Goal: Transaction & Acquisition: Purchase product/service

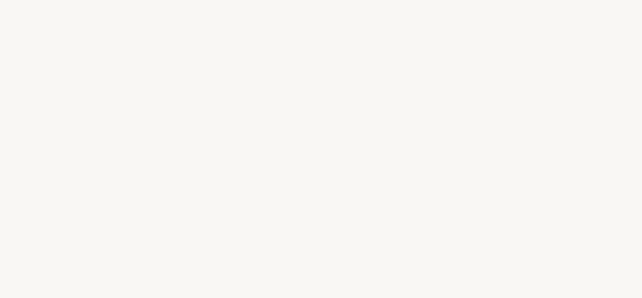
select select "FR"
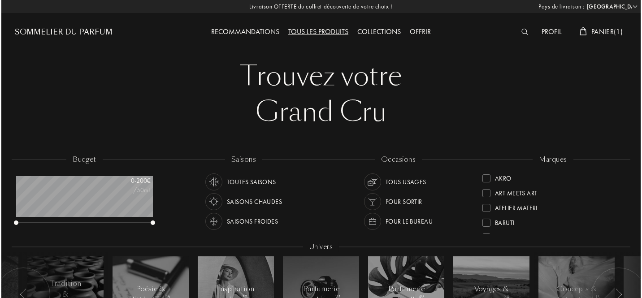
scroll to position [0, 0]
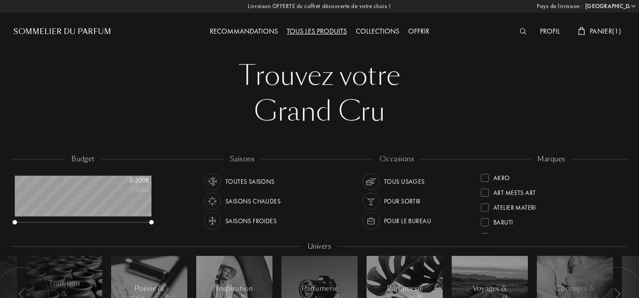
click at [595, 35] on div "Panier ( 1 )" at bounding box center [600, 32] width 52 height 12
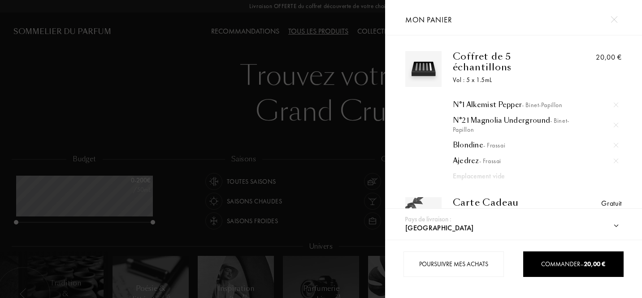
click at [617, 18] on img at bounding box center [614, 19] width 7 height 7
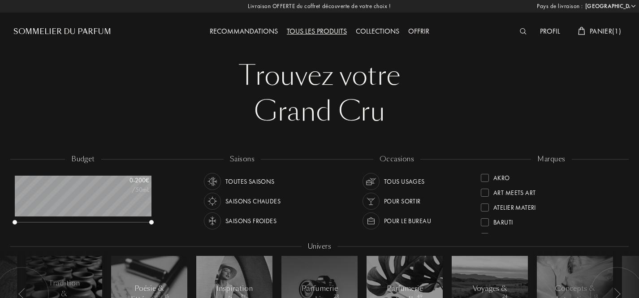
click at [609, 32] on span "Panier ( 1 )" at bounding box center [605, 30] width 31 height 9
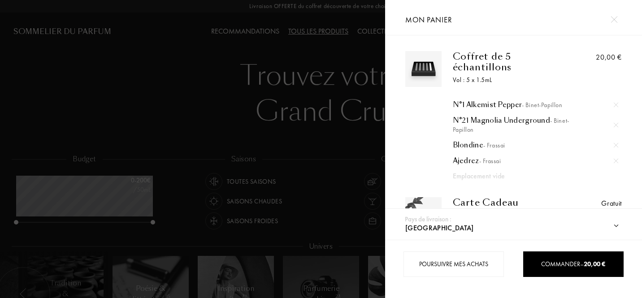
scroll to position [53, 0]
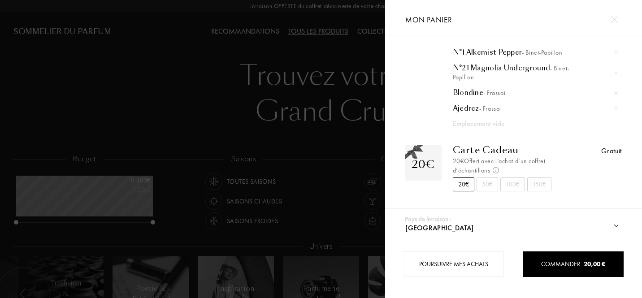
click at [477, 129] on div "Coffret de 5 échantillons Vol : 5 x 1.5mL N°1 Alkemist Pepper - Binet-Papillon …" at bounding box center [513, 100] width 243 height 202
click at [471, 76] on span "- Binet-Papillon" at bounding box center [511, 72] width 117 height 17
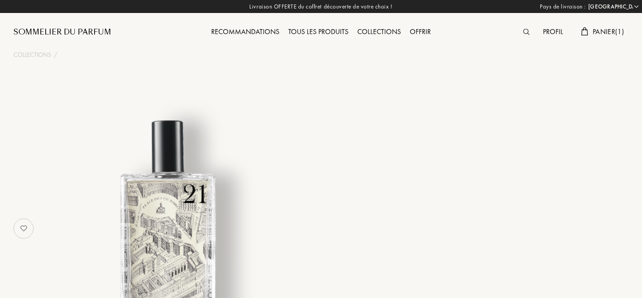
select select "FR"
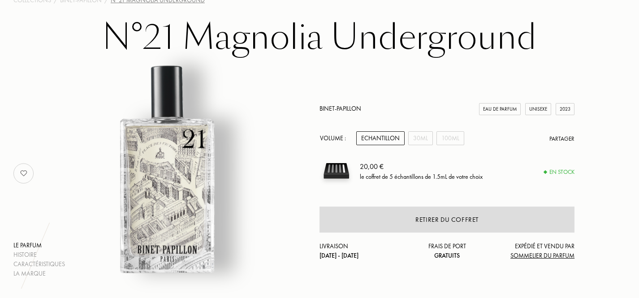
scroll to position [50, 0]
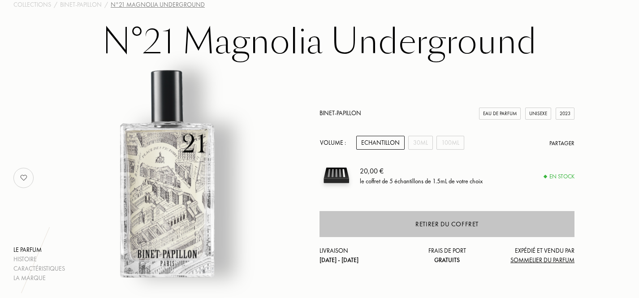
click at [467, 231] on div "Retirer du coffret" at bounding box center [447, 224] width 255 height 26
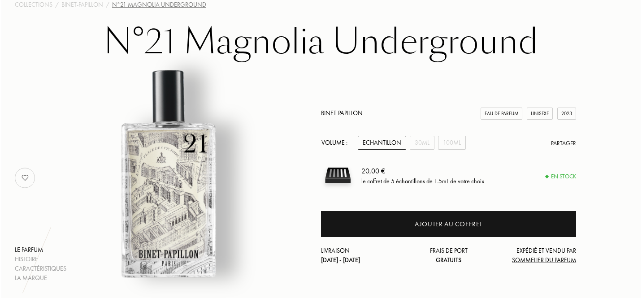
scroll to position [0, 0]
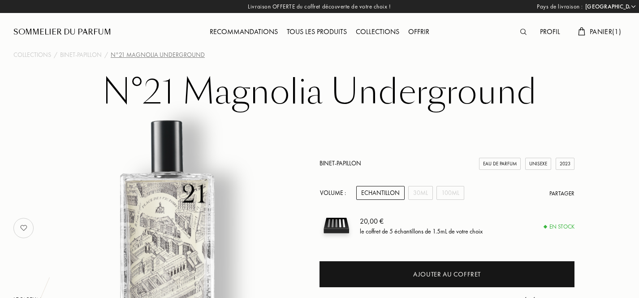
click at [601, 30] on span "Panier ( 1 )" at bounding box center [605, 31] width 31 height 9
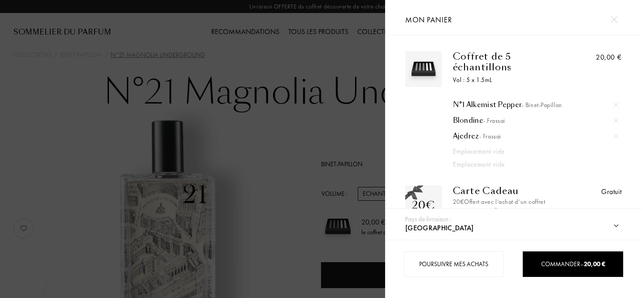
click at [475, 104] on div "N°1 Alkemist Pepper - Binet-Papillon" at bounding box center [536, 104] width 166 height 9
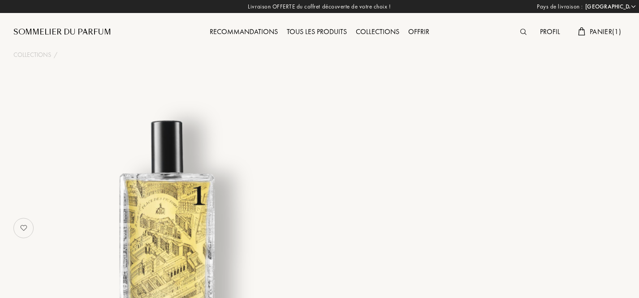
select select "FR"
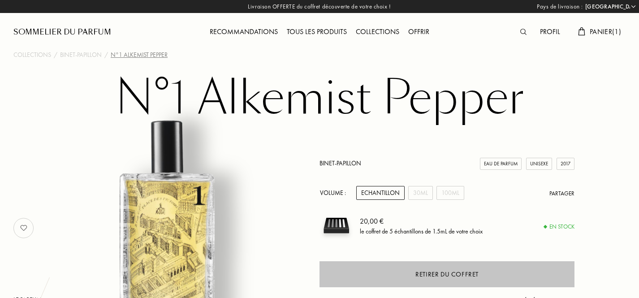
click at [414, 263] on div "Retirer du coffret" at bounding box center [447, 274] width 255 height 26
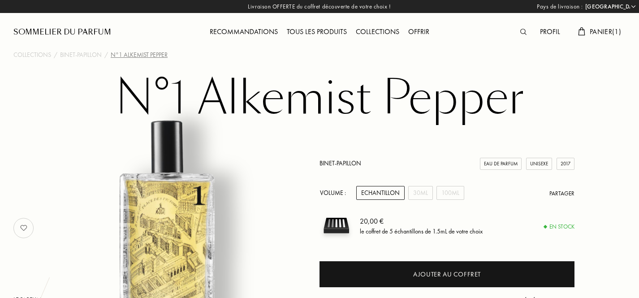
click at [605, 29] on span "Panier ( 1 )" at bounding box center [605, 31] width 31 height 9
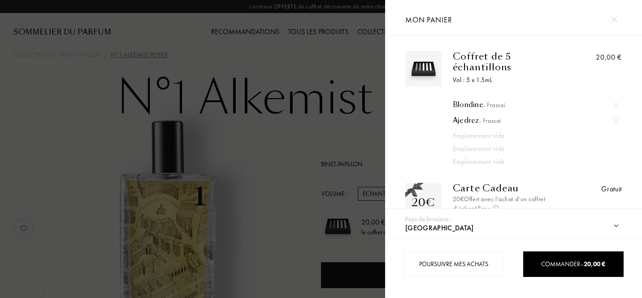
click at [486, 106] on span "- Frassai" at bounding box center [494, 105] width 22 height 8
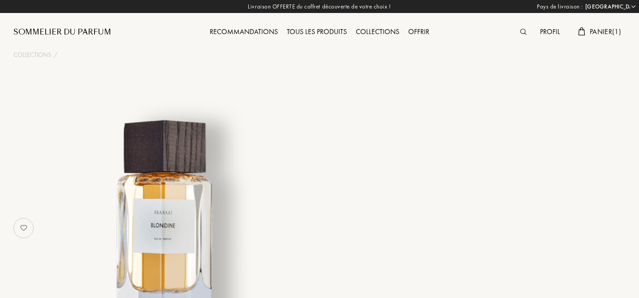
select select "FR"
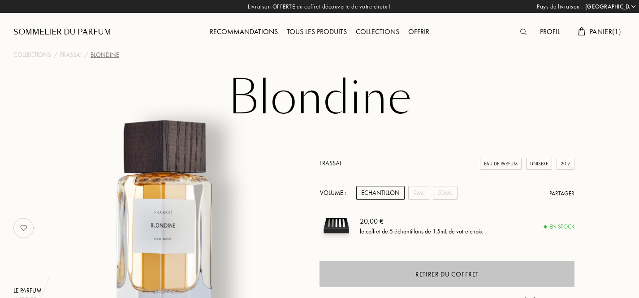
click at [423, 273] on div "Retirer du coffret" at bounding box center [447, 274] width 63 height 10
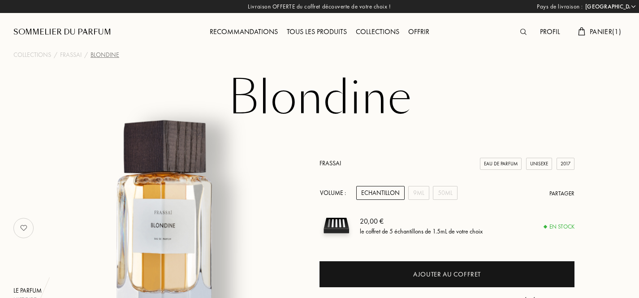
click at [605, 25] on div "Profil Panier ( 1 )" at bounding box center [549, 24] width 153 height 49
click at [605, 30] on span "Panier ( 1 )" at bounding box center [605, 31] width 31 height 9
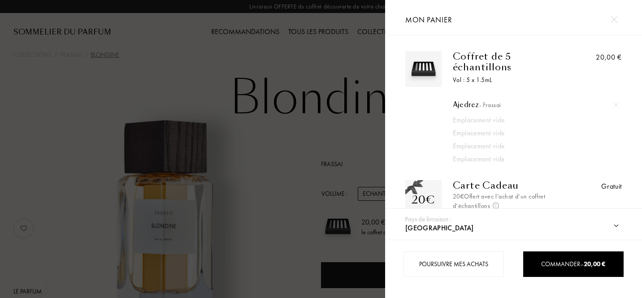
click at [481, 104] on span "- Frassai" at bounding box center [490, 105] width 22 height 8
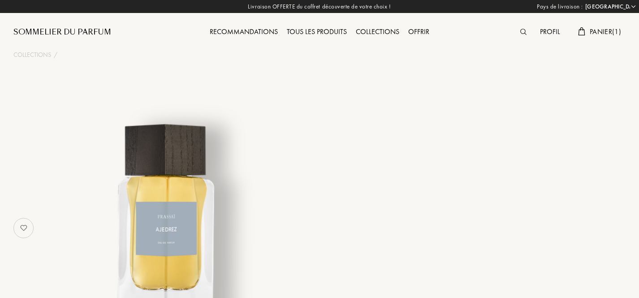
select select "FR"
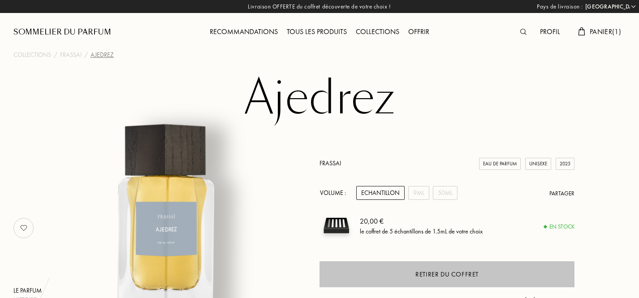
click at [436, 274] on div "Retirer du coffret" at bounding box center [447, 274] width 63 height 10
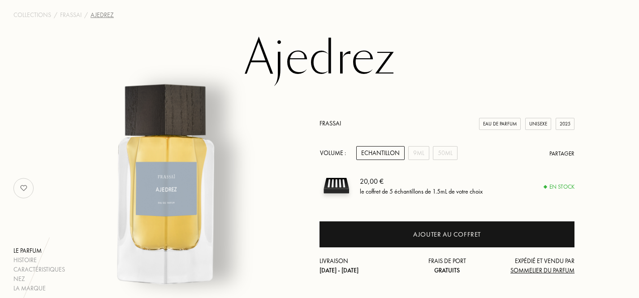
scroll to position [40, 0]
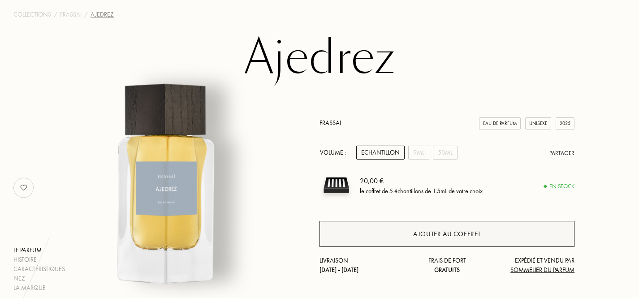
click at [425, 236] on div "Ajouter au coffret" at bounding box center [447, 234] width 68 height 10
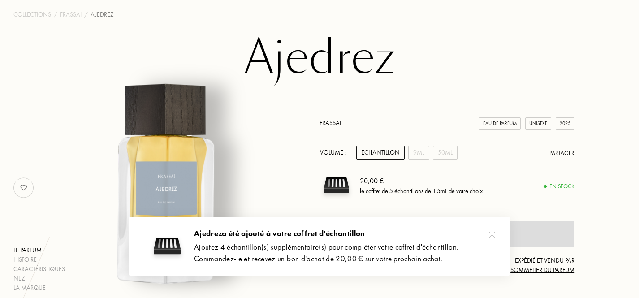
click at [493, 234] on img at bounding box center [492, 235] width 6 height 6
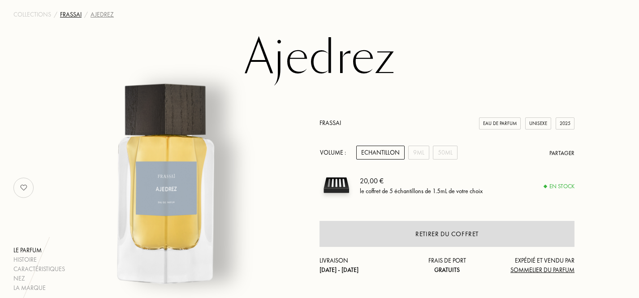
click at [69, 15] on div "Frassai" at bounding box center [71, 14] width 22 height 9
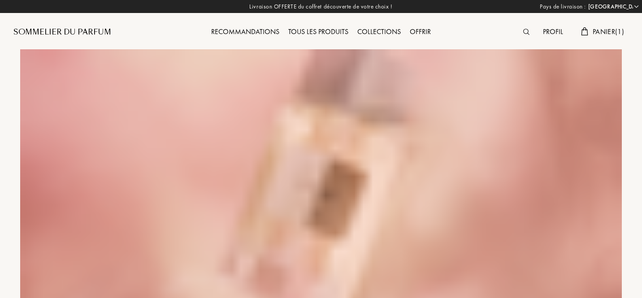
select select "FR"
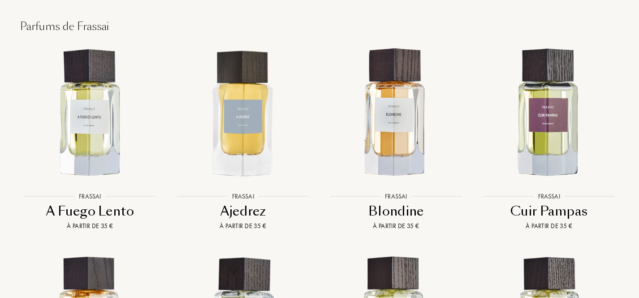
scroll to position [791, 0]
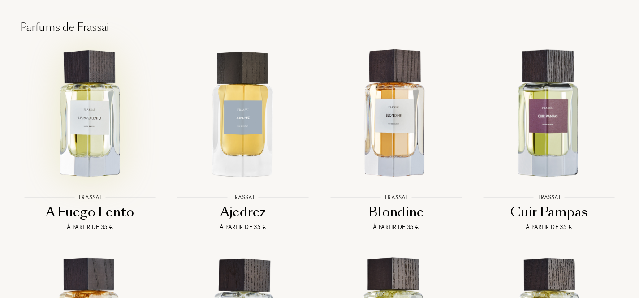
click at [86, 89] on img at bounding box center [90, 114] width 138 height 138
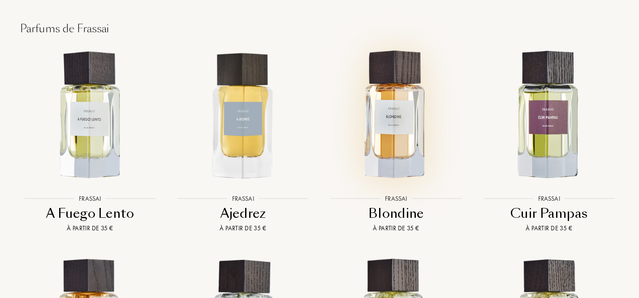
click at [391, 107] on img at bounding box center [396, 116] width 138 height 138
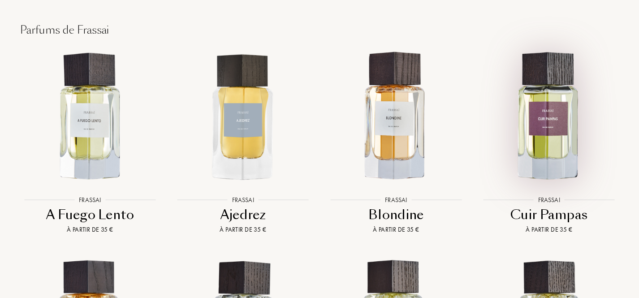
click at [558, 110] on img at bounding box center [550, 117] width 138 height 138
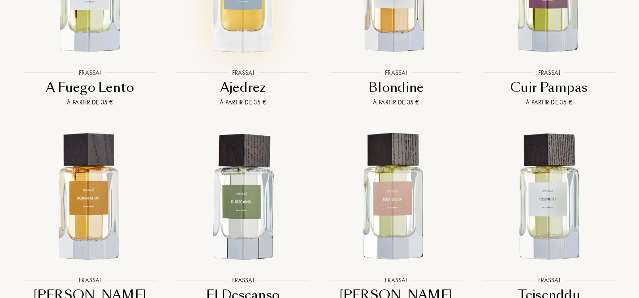
scroll to position [914, 0]
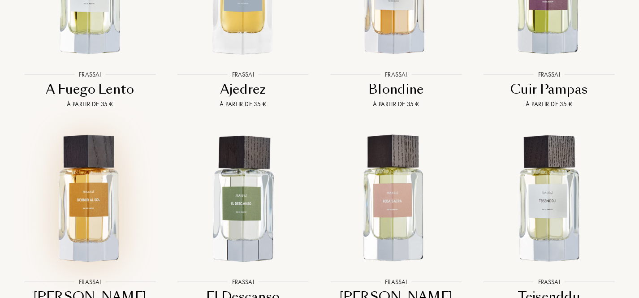
click at [102, 180] on img at bounding box center [90, 199] width 138 height 138
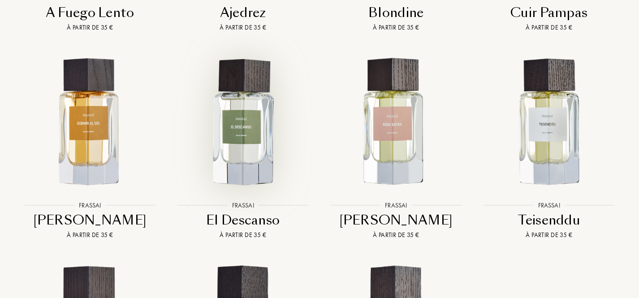
scroll to position [989, 0]
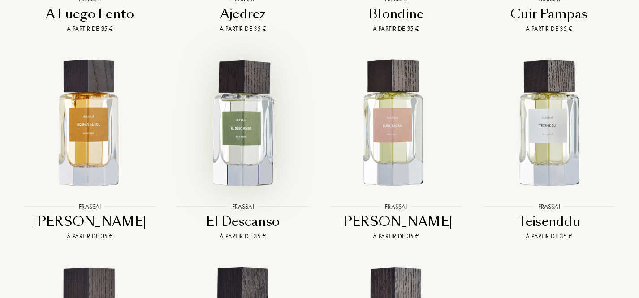
click at [233, 114] on img at bounding box center [243, 124] width 138 height 138
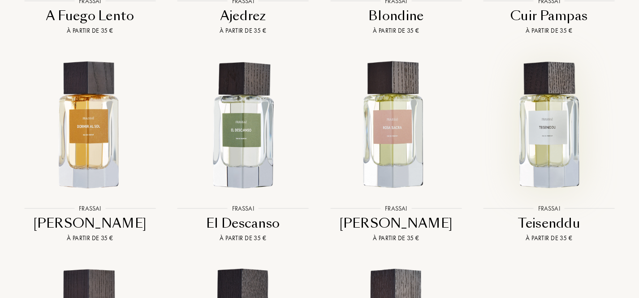
click at [546, 114] on img at bounding box center [550, 125] width 138 height 138
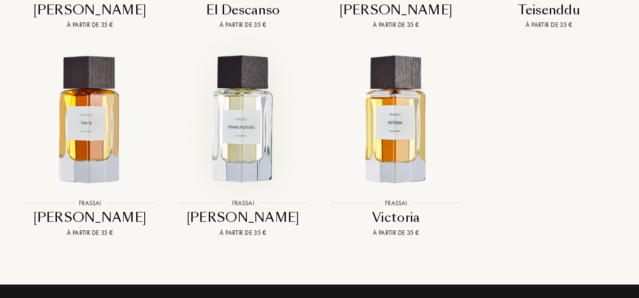
scroll to position [1200, 0]
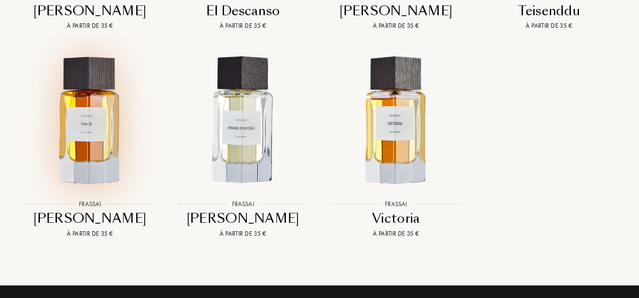
click at [91, 136] on img at bounding box center [90, 121] width 138 height 138
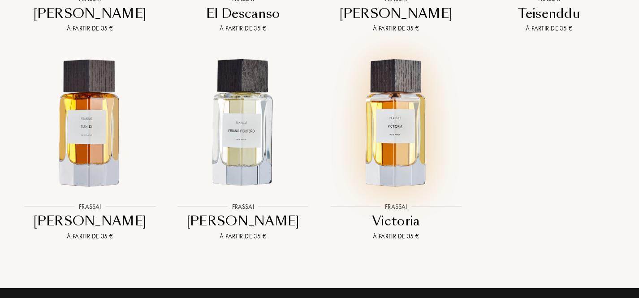
click at [394, 116] on img at bounding box center [396, 123] width 138 height 138
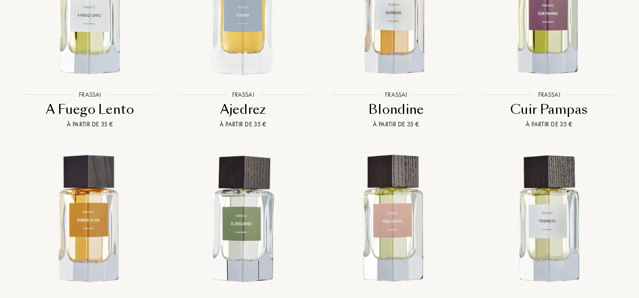
scroll to position [838, 0]
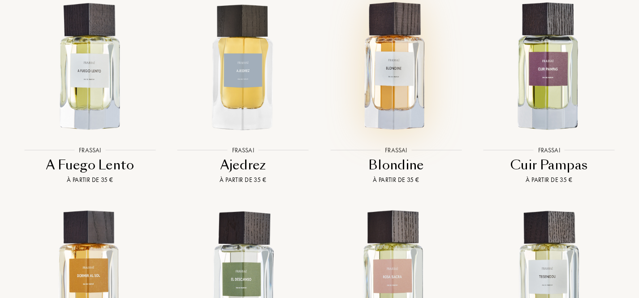
click at [400, 87] on img at bounding box center [396, 67] width 138 height 138
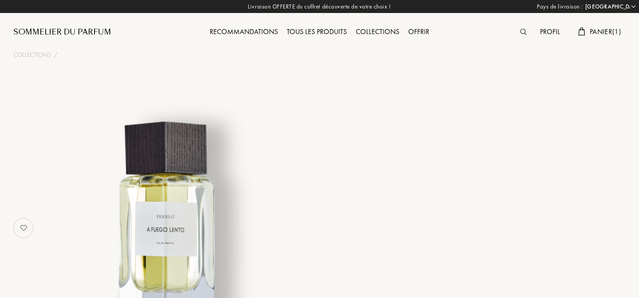
select select "FR"
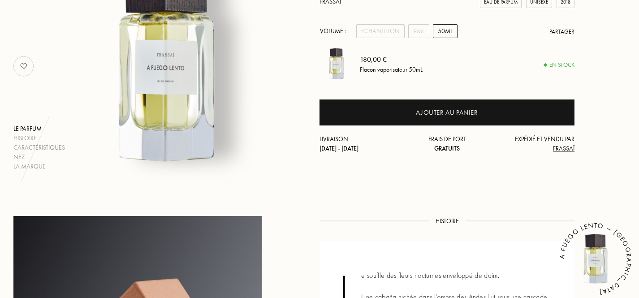
scroll to position [179, 0]
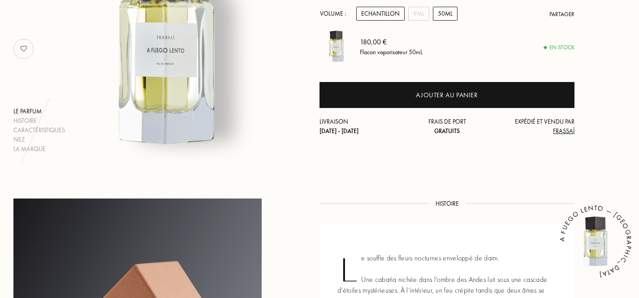
click at [394, 20] on div "Echantillon" at bounding box center [380, 14] width 48 height 14
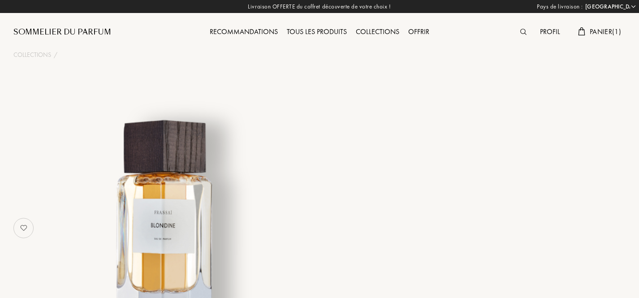
select select "FR"
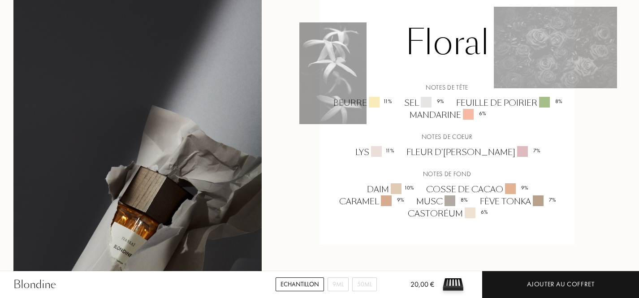
scroll to position [651, 0]
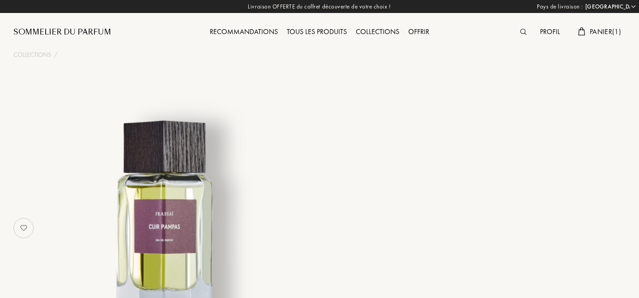
select select "FR"
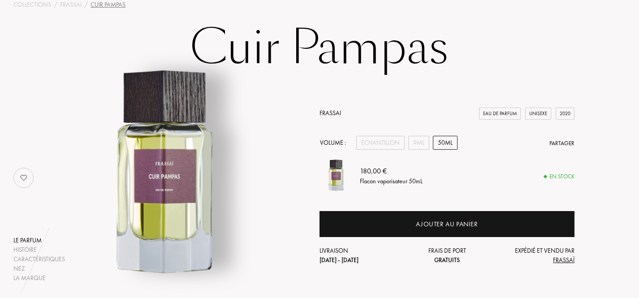
scroll to position [86, 0]
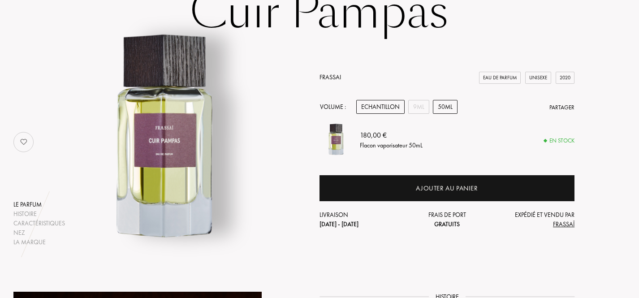
click at [377, 108] on div "Echantillon" at bounding box center [380, 107] width 48 height 14
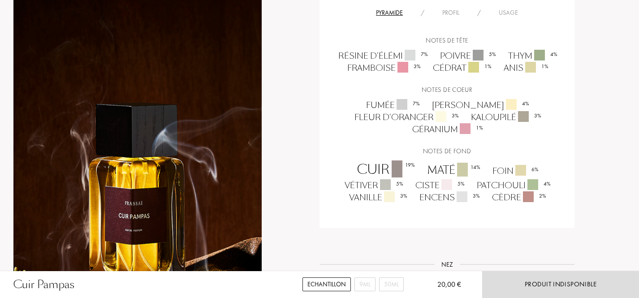
scroll to position [611, 0]
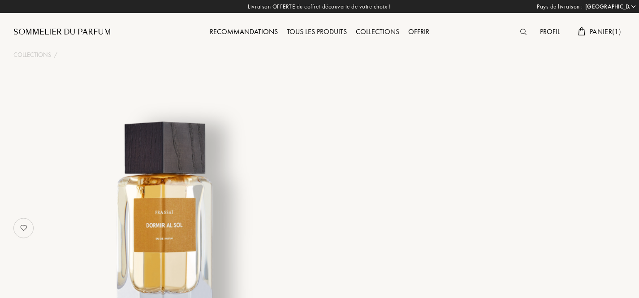
select select "FR"
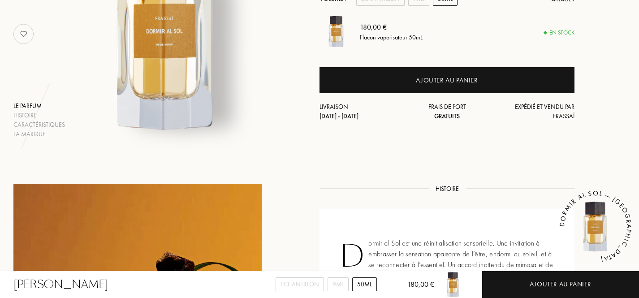
scroll to position [62, 0]
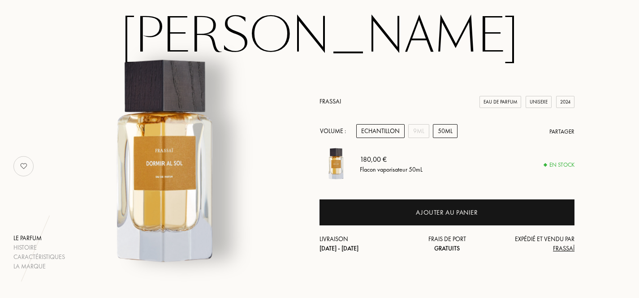
click at [378, 131] on div "Echantillon" at bounding box center [380, 131] width 48 height 14
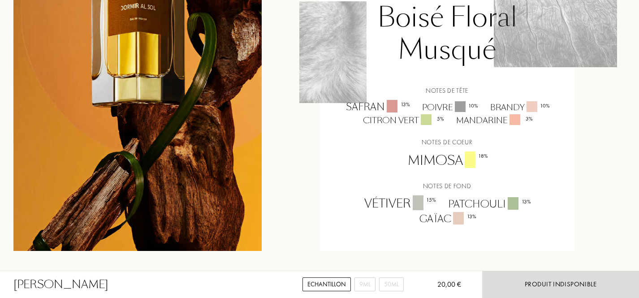
scroll to position [692, 0]
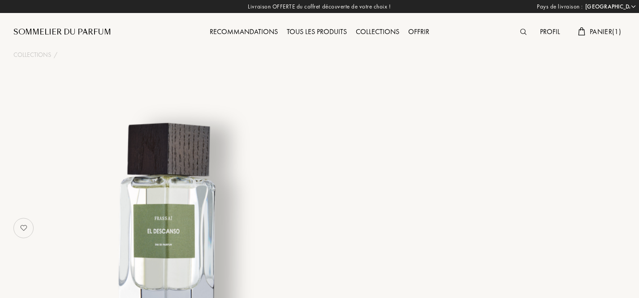
select select "FR"
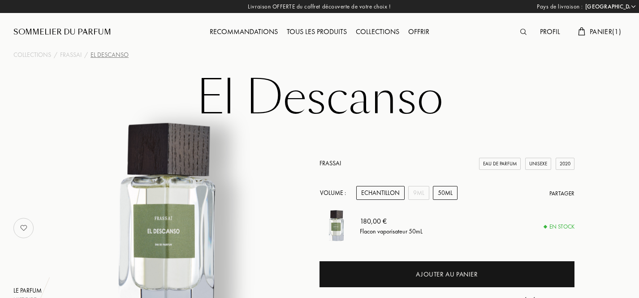
click at [377, 191] on div "Echantillon" at bounding box center [380, 193] width 48 height 14
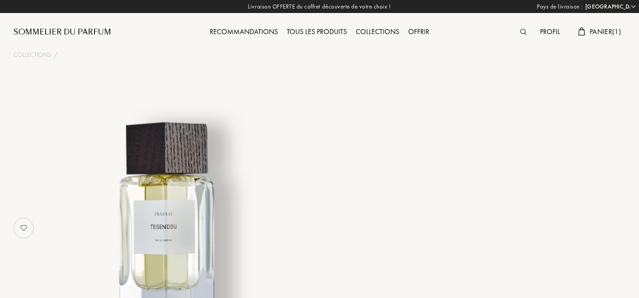
select select "FR"
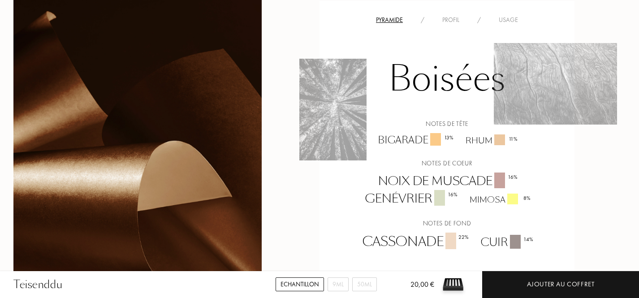
scroll to position [713, 0]
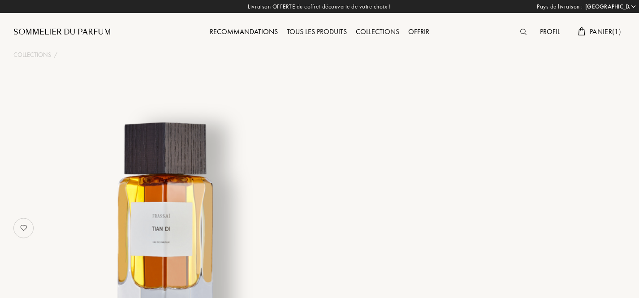
select select "FR"
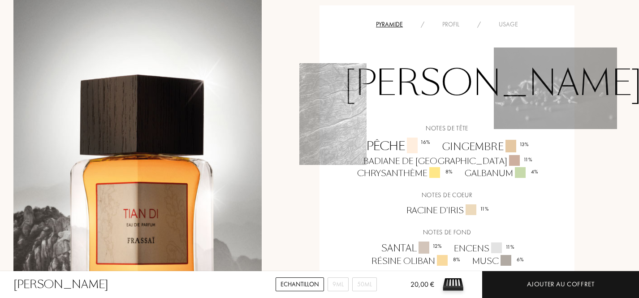
scroll to position [700, 0]
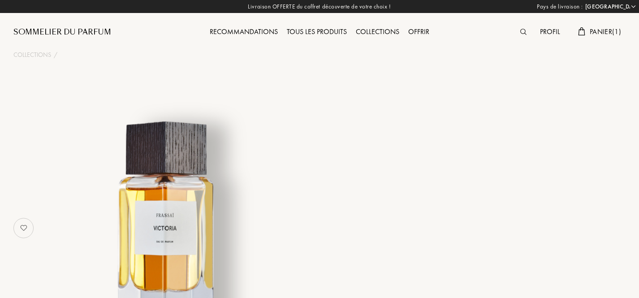
select select "FR"
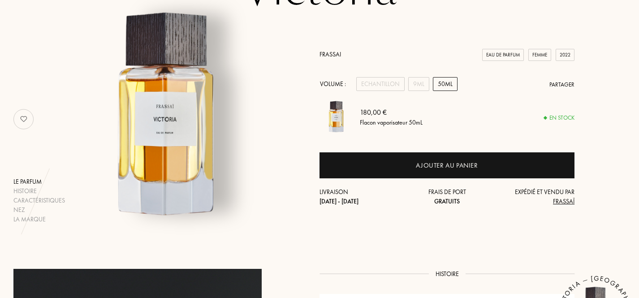
scroll to position [101, 0]
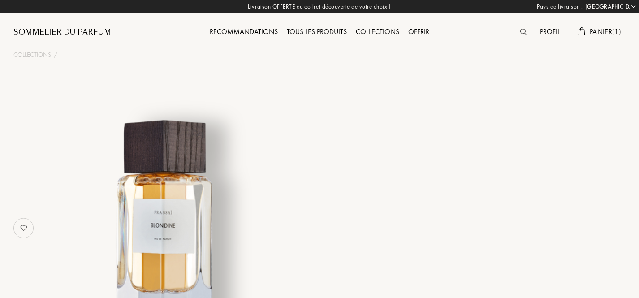
select select "FR"
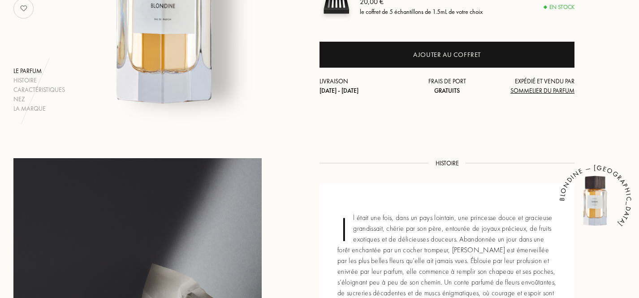
scroll to position [222, 0]
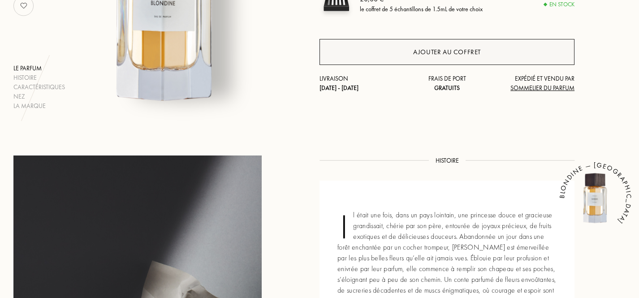
click at [424, 42] on div "Ajouter au coffret" at bounding box center [447, 52] width 255 height 26
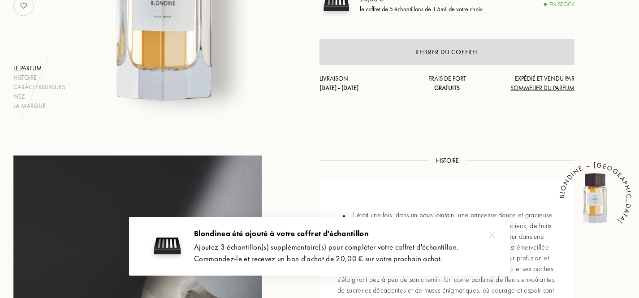
scroll to position [0, 0]
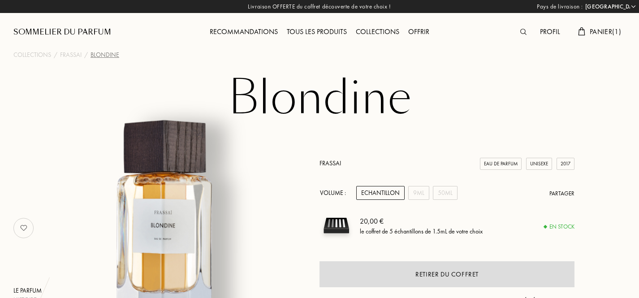
click at [101, 32] on div "Sommelier du Parfum" at bounding box center [62, 32] width 98 height 11
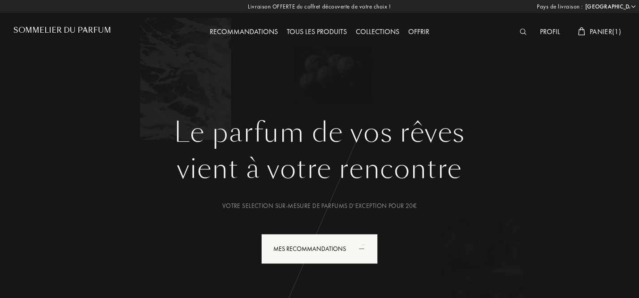
select select "FR"
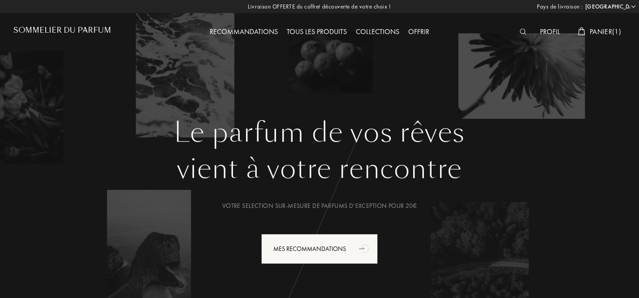
click at [327, 30] on div "Tous les produits" at bounding box center [316, 32] width 69 height 12
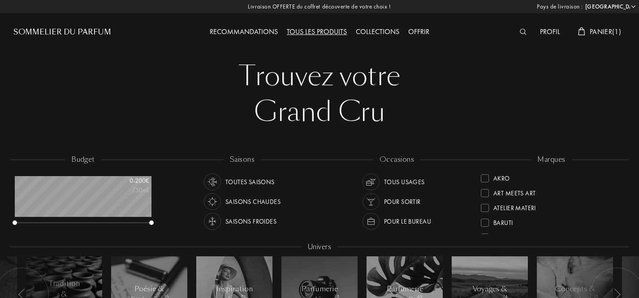
select select "FR"
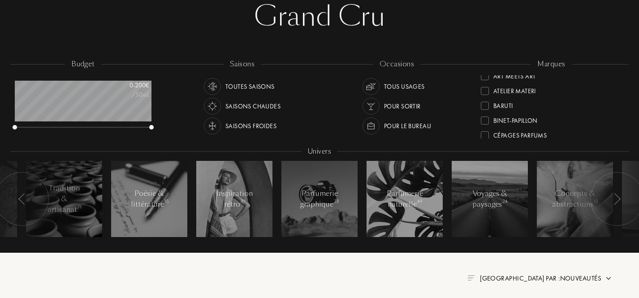
scroll to position [22, 0]
click at [506, 122] on div "Binet-Papillon" at bounding box center [516, 119] width 44 height 12
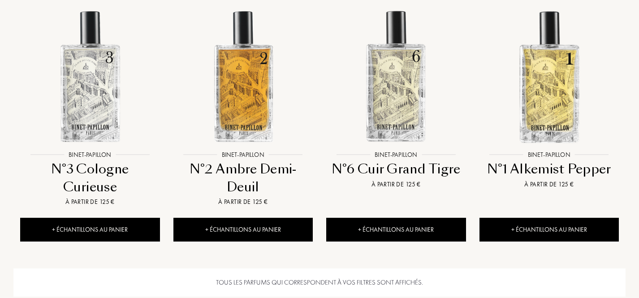
scroll to position [656, 0]
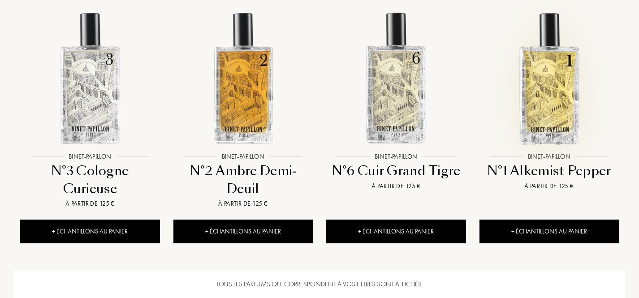
click at [541, 90] on img at bounding box center [550, 78] width 138 height 138
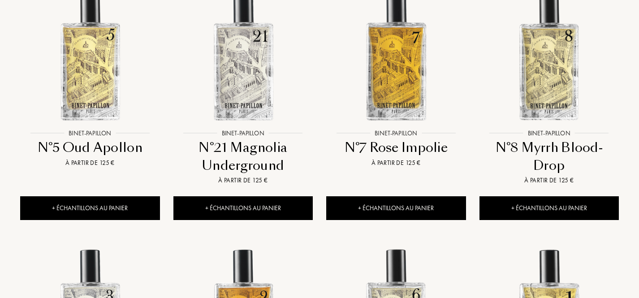
scroll to position [420, 0]
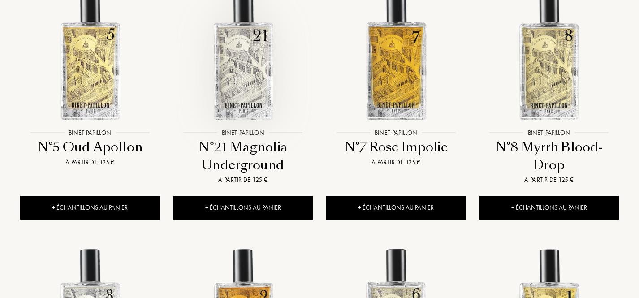
click at [236, 82] on img at bounding box center [243, 54] width 138 height 138
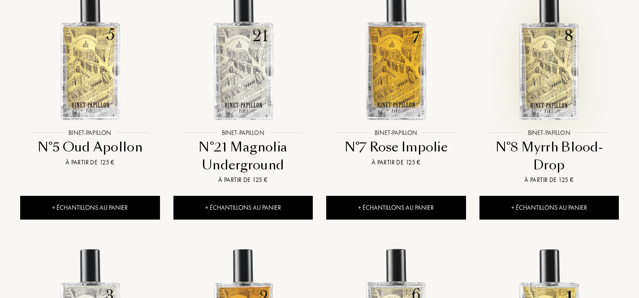
click at [544, 71] on img at bounding box center [550, 54] width 138 height 138
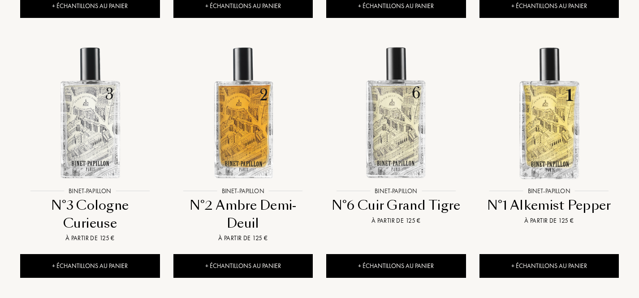
scroll to position [674, 0]
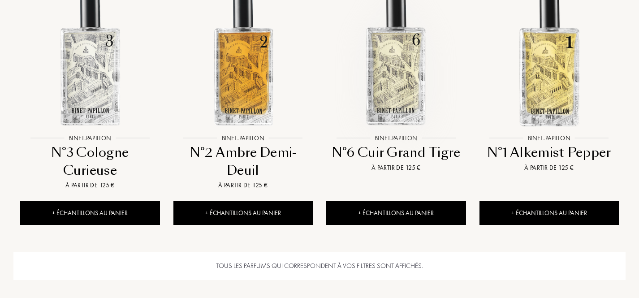
click at [407, 92] on img at bounding box center [396, 60] width 138 height 138
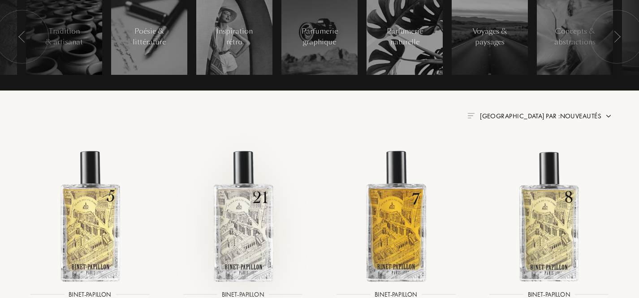
scroll to position [370, 0]
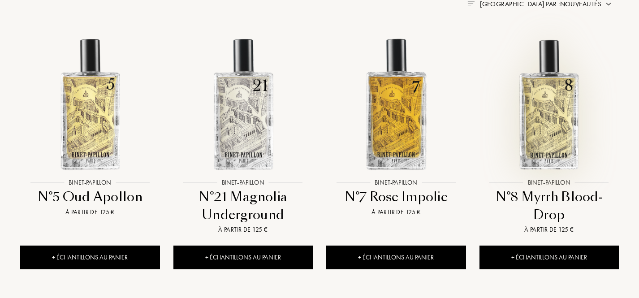
click at [555, 128] on img at bounding box center [550, 104] width 138 height 138
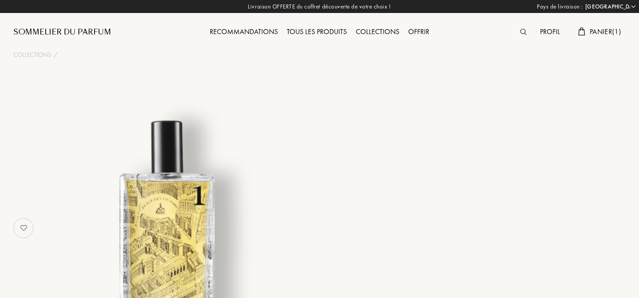
select select "FR"
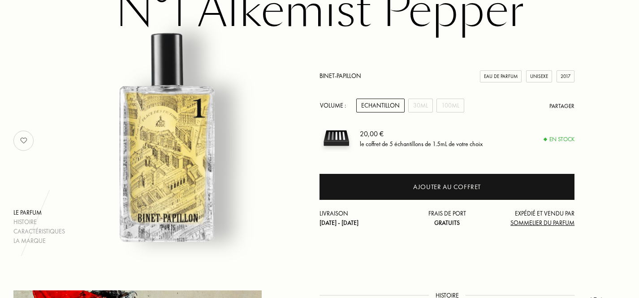
scroll to position [69, 0]
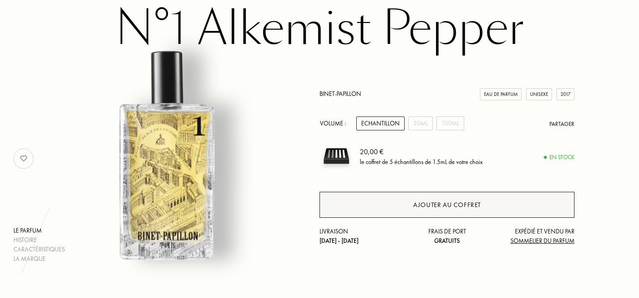
click at [399, 210] on div "Ajouter au coffret" at bounding box center [447, 205] width 255 height 26
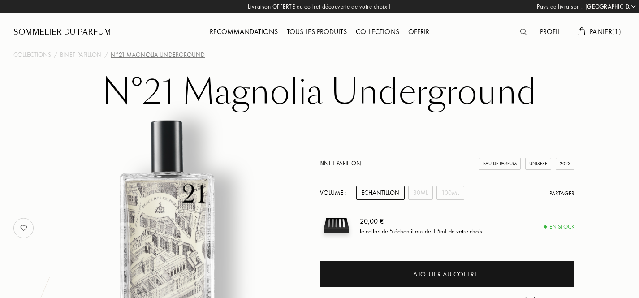
select select "FR"
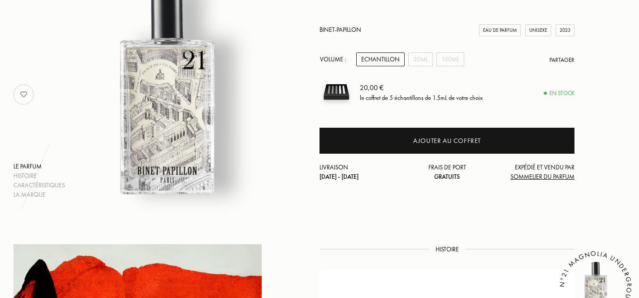
scroll to position [82, 0]
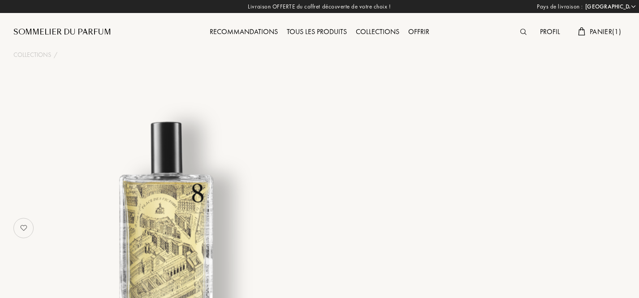
select select "FR"
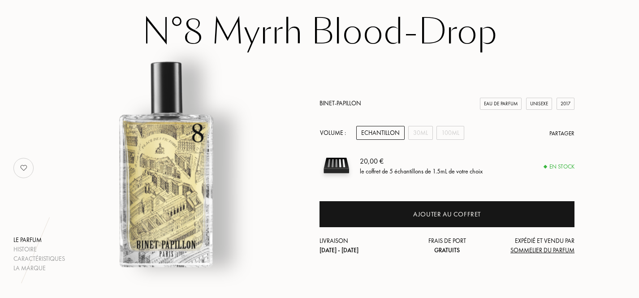
scroll to position [61, 0]
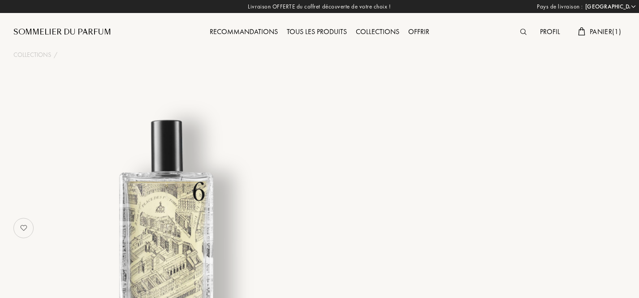
select select "FR"
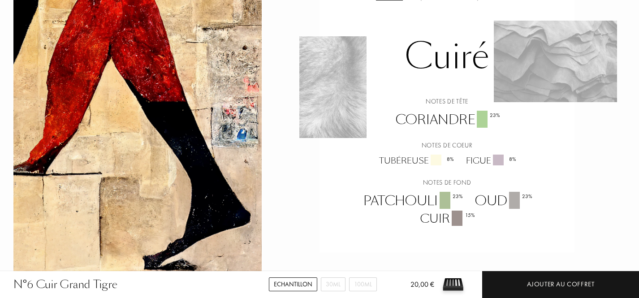
scroll to position [602, 0]
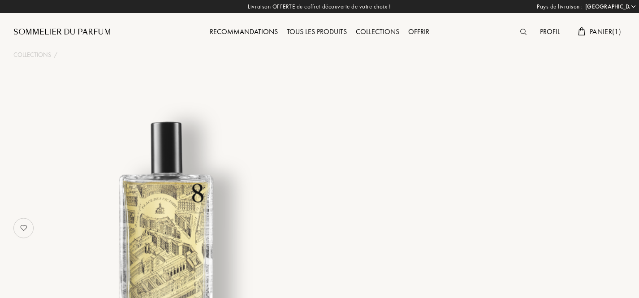
select select "FR"
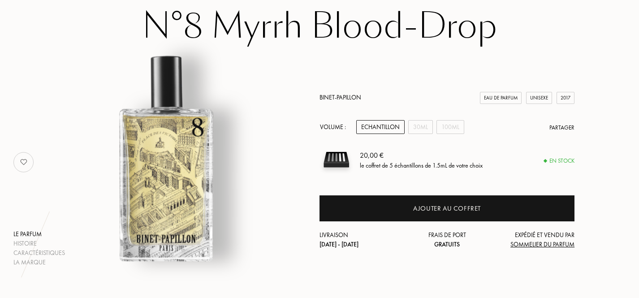
scroll to position [68, 0]
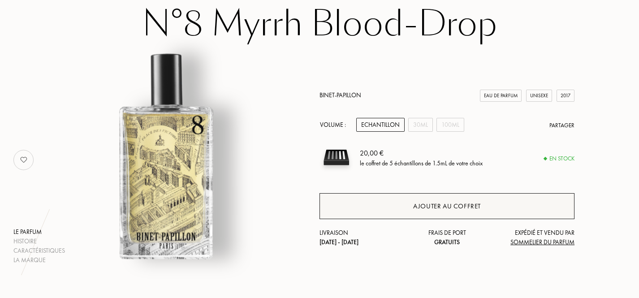
click at [477, 209] on div "Ajouter au coffret" at bounding box center [447, 206] width 68 height 10
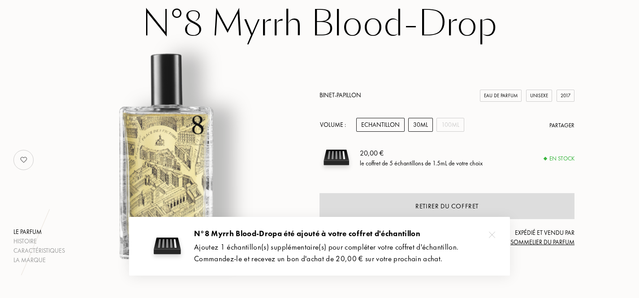
click at [423, 128] on div "30mL" at bounding box center [420, 125] width 25 height 14
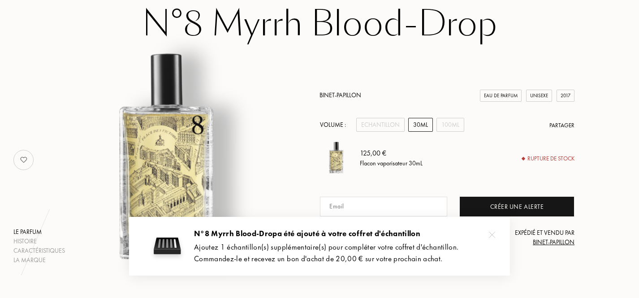
scroll to position [0, 0]
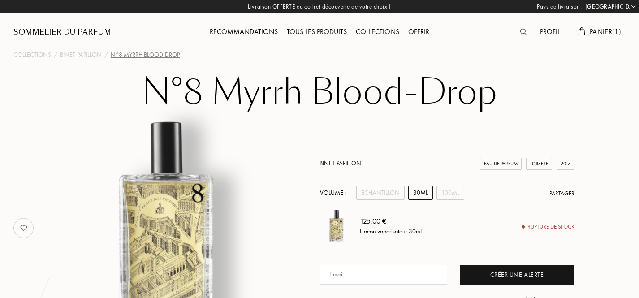
click at [328, 30] on div "Tous les produits" at bounding box center [316, 32] width 69 height 12
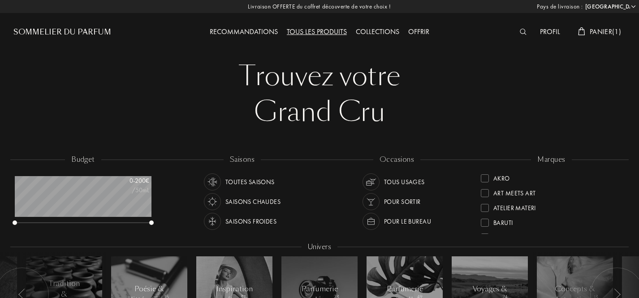
select select "FR"
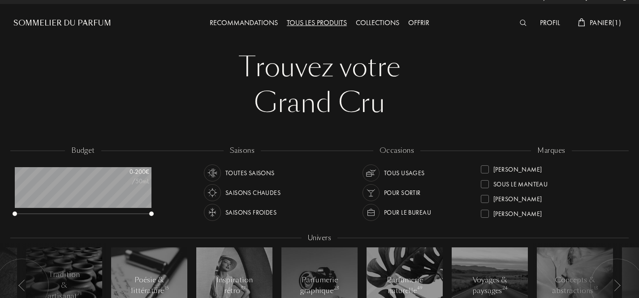
scroll to position [9, 0]
click at [487, 200] on div at bounding box center [485, 199] width 8 height 8
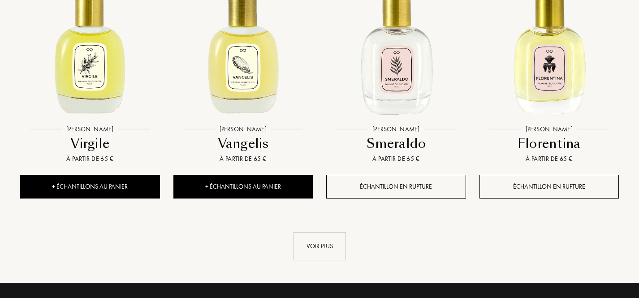
scroll to position [891, 0]
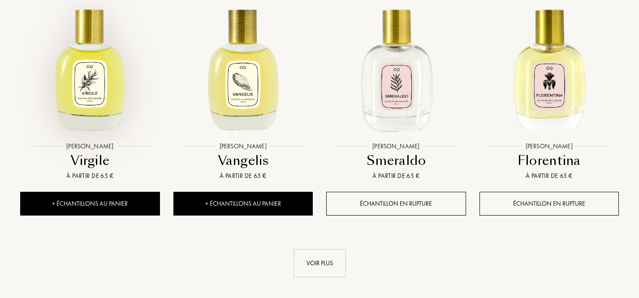
click at [101, 110] on img at bounding box center [90, 68] width 138 height 138
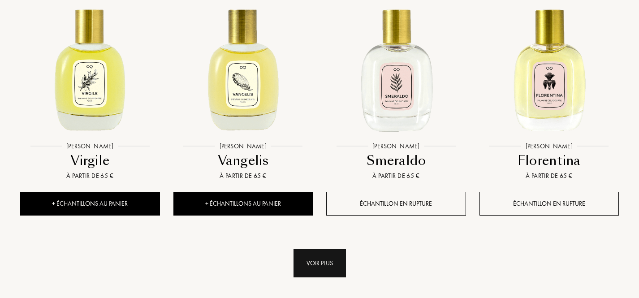
click at [317, 270] on div "Voir plus" at bounding box center [320, 263] width 52 height 28
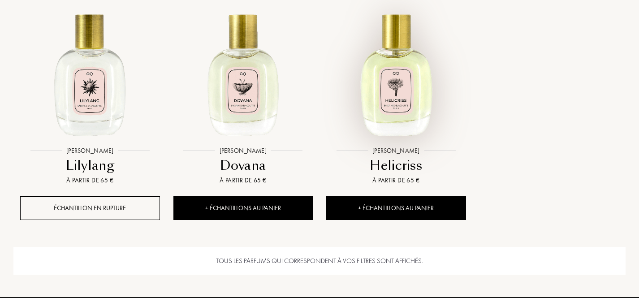
scroll to position [1124, 0]
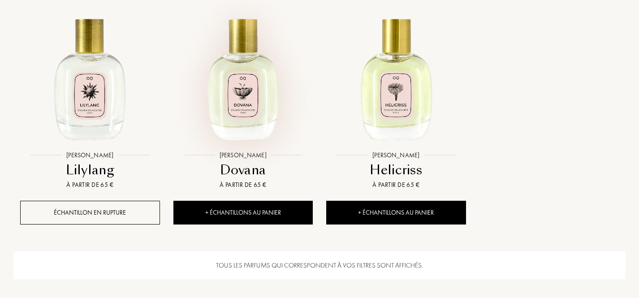
click at [230, 111] on img at bounding box center [243, 77] width 138 height 138
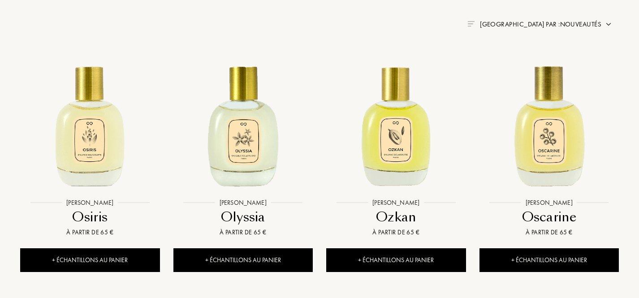
scroll to position [349, 0]
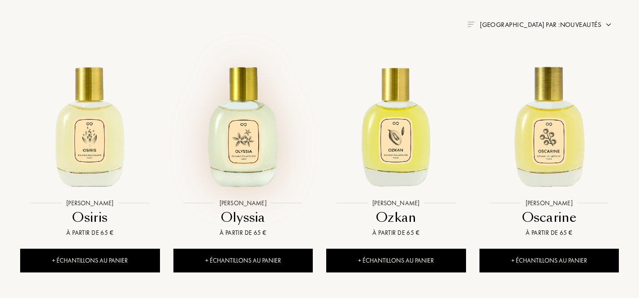
click at [262, 136] on img at bounding box center [243, 125] width 138 height 138
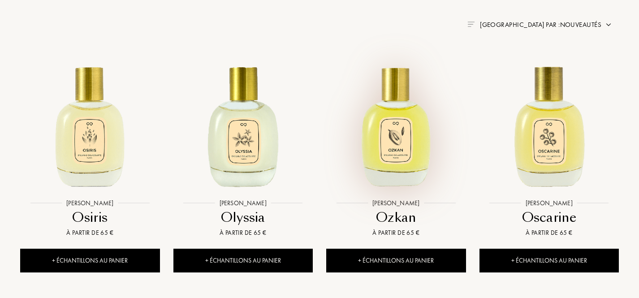
scroll to position [0, 0]
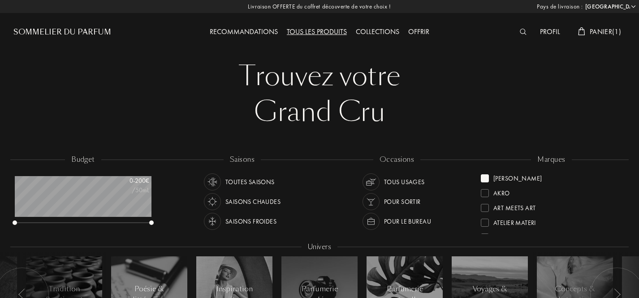
click at [487, 181] on div at bounding box center [485, 178] width 8 height 8
click at [485, 195] on div at bounding box center [485, 193] width 8 height 8
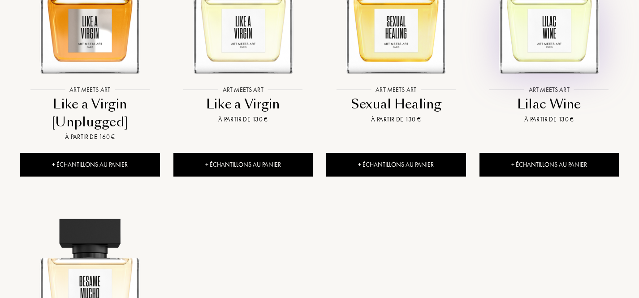
scroll to position [451, 0]
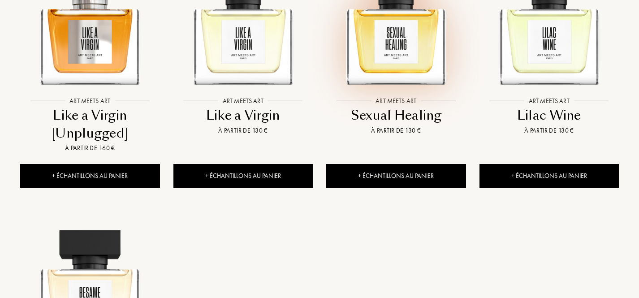
click at [401, 58] on img at bounding box center [396, 22] width 138 height 138
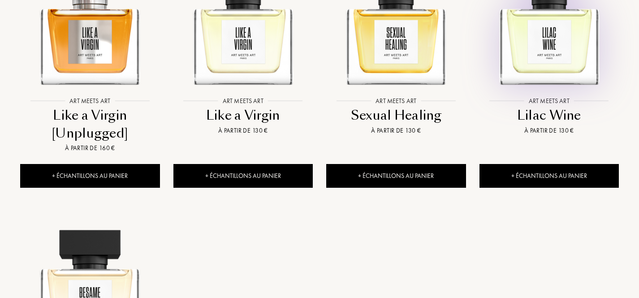
click at [550, 57] on img at bounding box center [550, 22] width 138 height 138
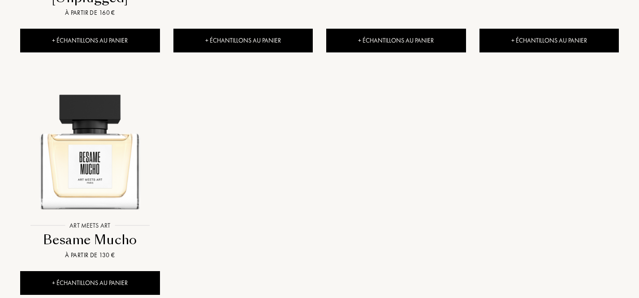
scroll to position [585, 0]
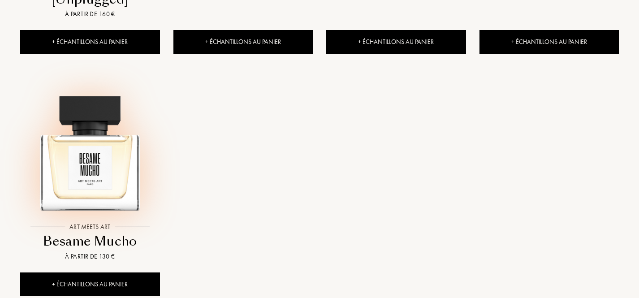
click at [83, 190] on img at bounding box center [90, 148] width 138 height 138
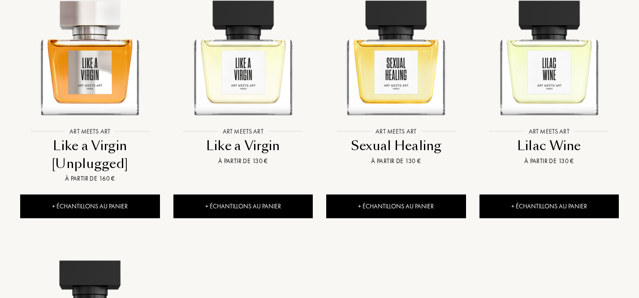
scroll to position [422, 0]
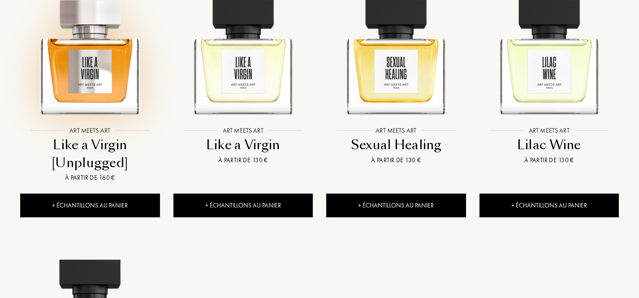
click at [78, 58] on img at bounding box center [90, 52] width 138 height 138
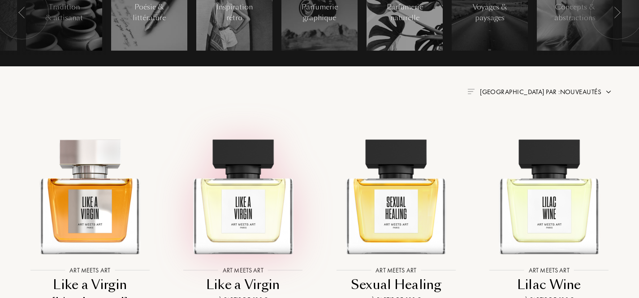
scroll to position [0, 0]
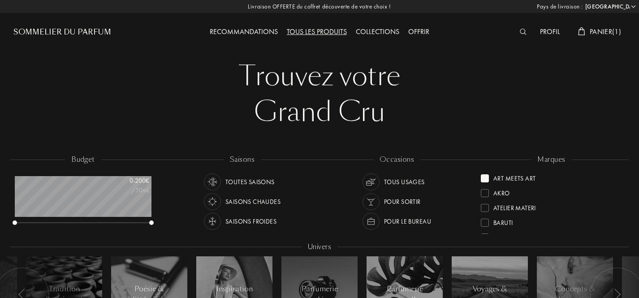
click at [510, 178] on div "Art Meets Art" at bounding box center [515, 177] width 42 height 12
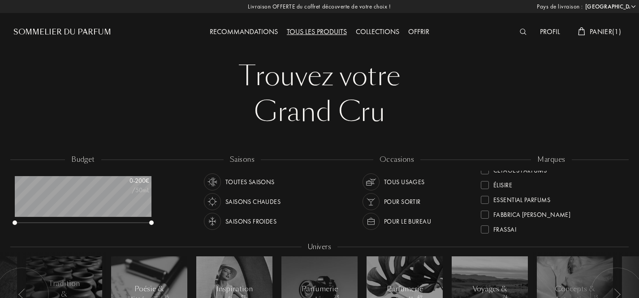
scroll to position [79, 0]
click at [509, 186] on div "Élisire" at bounding box center [503, 187] width 19 height 12
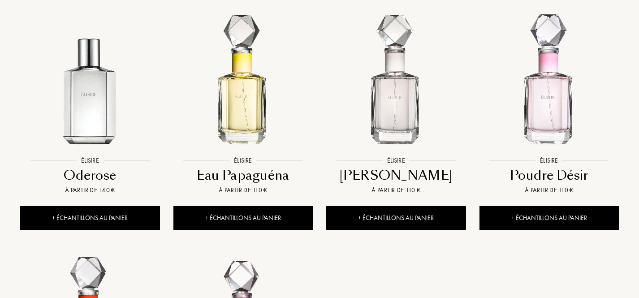
scroll to position [627, 0]
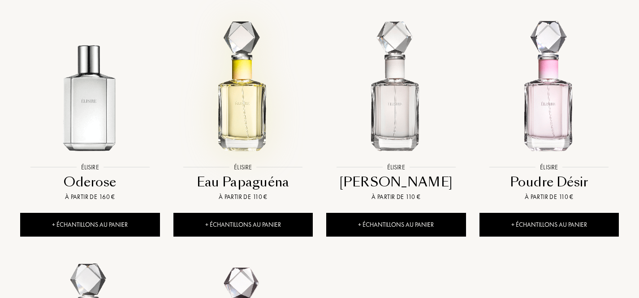
click at [245, 112] on img at bounding box center [243, 89] width 138 height 138
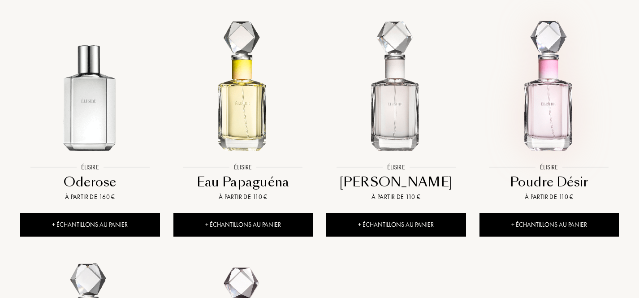
click at [554, 91] on img at bounding box center [550, 89] width 138 height 138
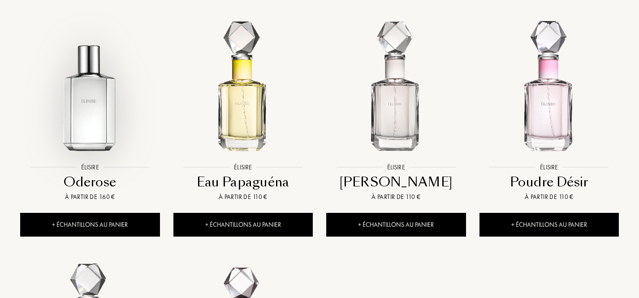
click at [113, 119] on img at bounding box center [90, 89] width 138 height 138
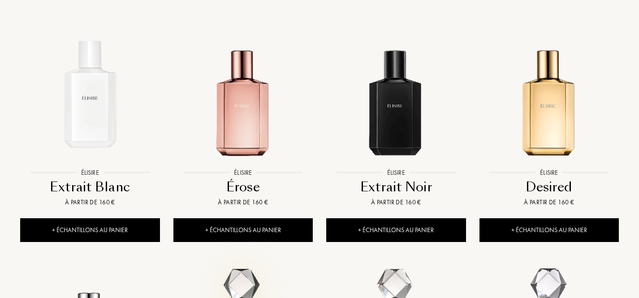
scroll to position [334, 0]
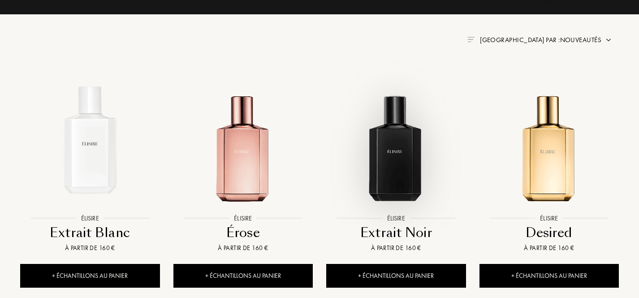
click at [399, 137] on img at bounding box center [396, 140] width 138 height 138
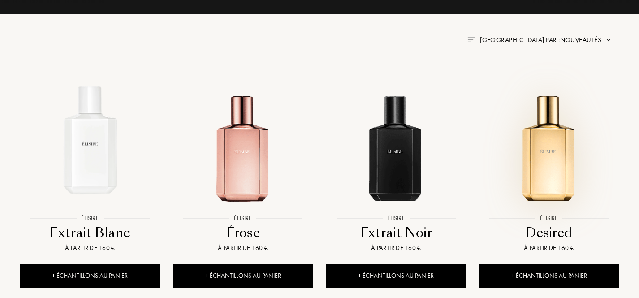
click at [542, 169] on img at bounding box center [550, 140] width 138 height 138
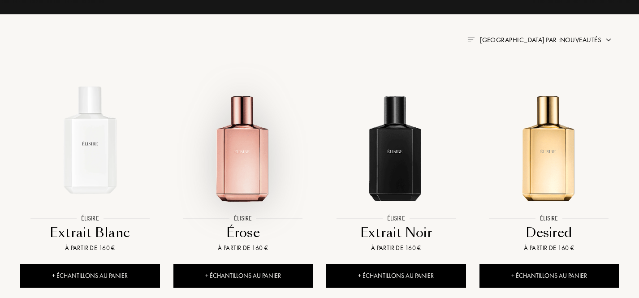
scroll to position [0, 0]
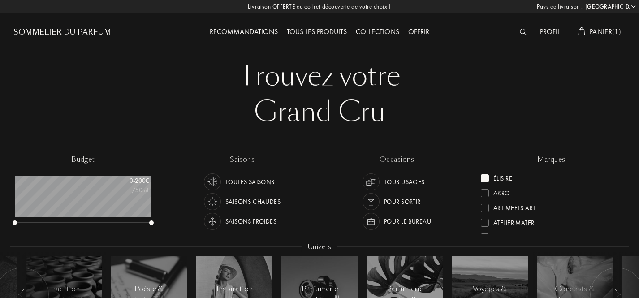
click at [507, 176] on div "Élisire" at bounding box center [503, 177] width 19 height 12
click at [516, 204] on div "MarieJeanne" at bounding box center [514, 205] width 41 height 12
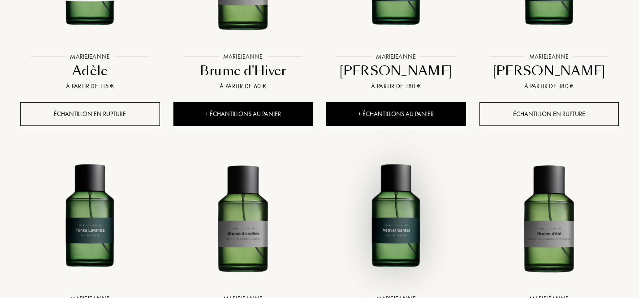
scroll to position [443, 0]
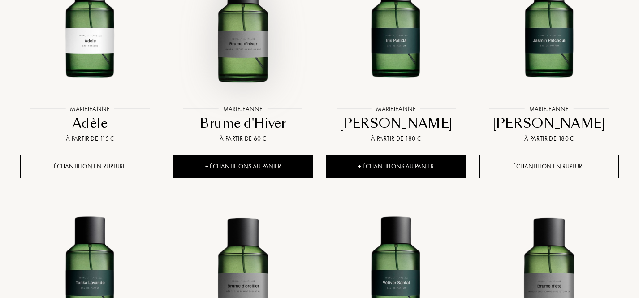
click at [234, 17] on img at bounding box center [243, 30] width 138 height 138
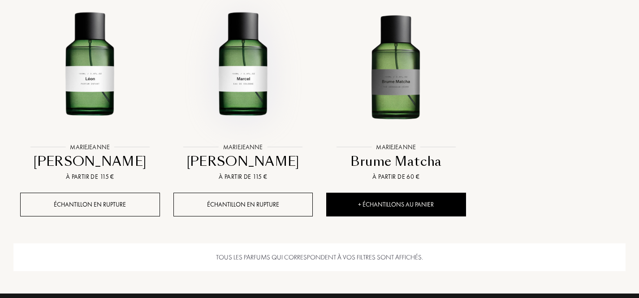
scroll to position [889, 0]
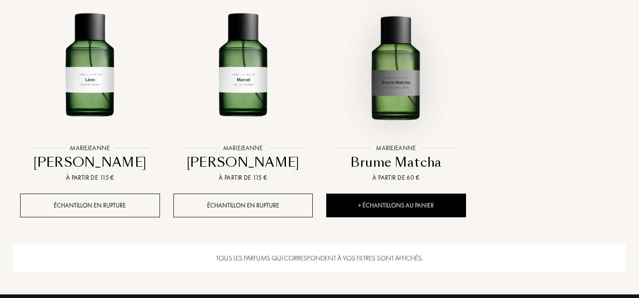
click at [408, 87] on img at bounding box center [396, 69] width 138 height 138
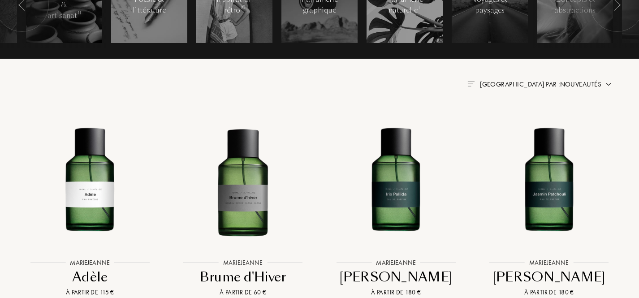
scroll to position [0, 0]
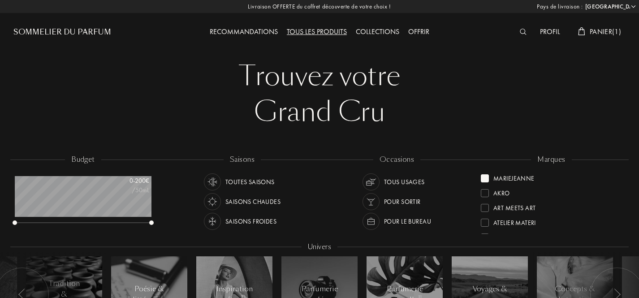
click at [498, 182] on div "MarieJeanne" at bounding box center [514, 177] width 41 height 12
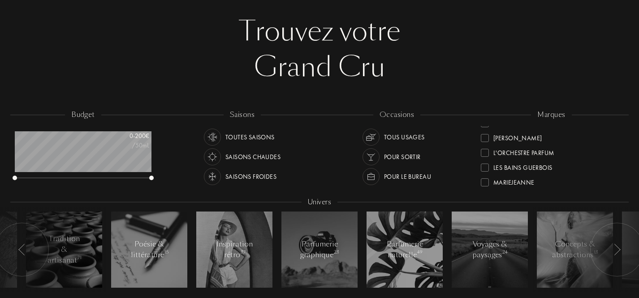
scroll to position [186, 0]
click at [519, 156] on div "L'Orchestre Parfum" at bounding box center [524, 153] width 61 height 12
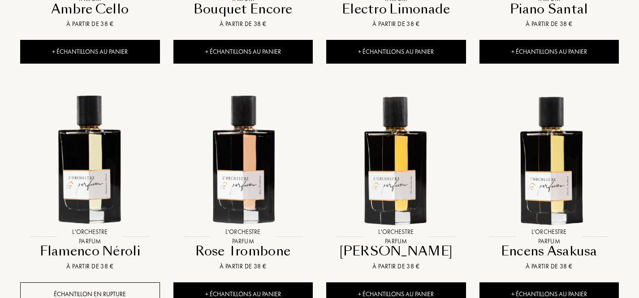
scroll to position [800, 0]
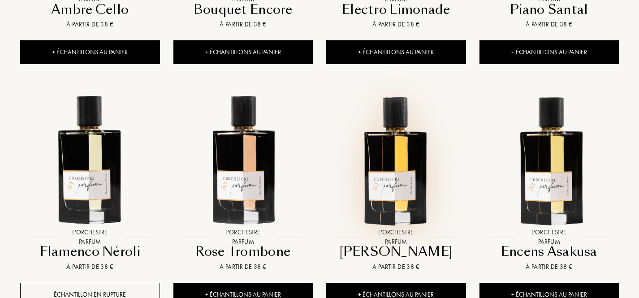
click at [407, 158] on img at bounding box center [396, 159] width 138 height 138
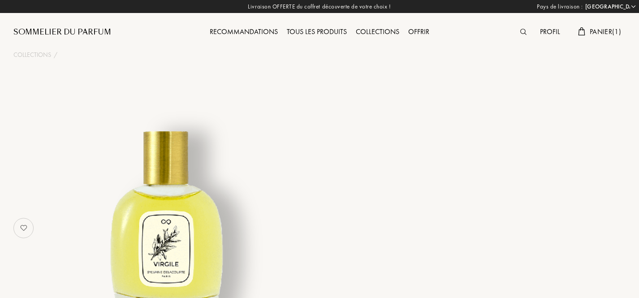
select select "FR"
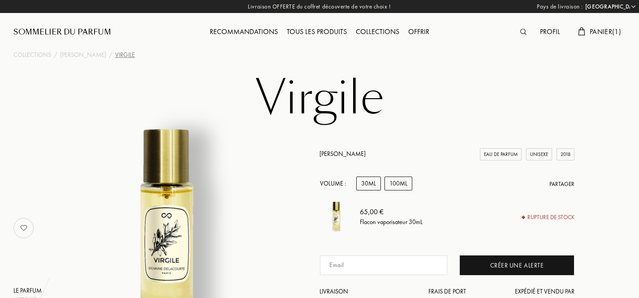
click at [387, 191] on div "100mL" at bounding box center [399, 184] width 28 height 14
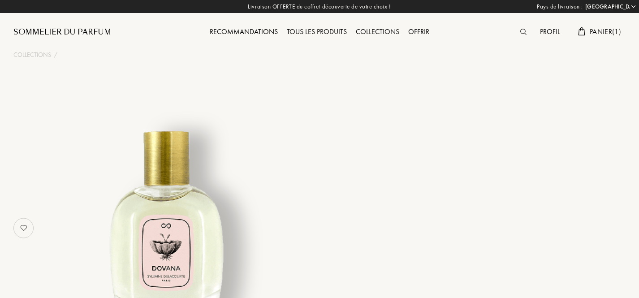
select select "FR"
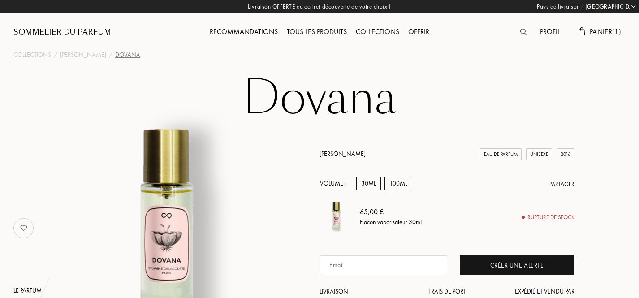
click at [406, 191] on div "100mL" at bounding box center [399, 184] width 28 height 14
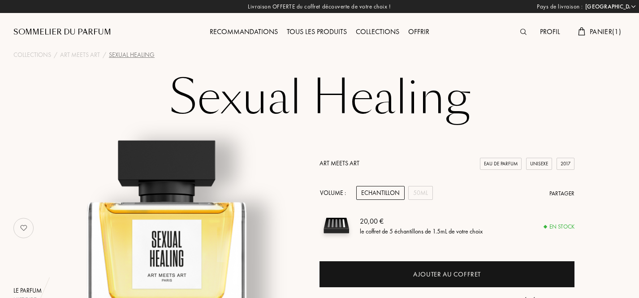
select select "FR"
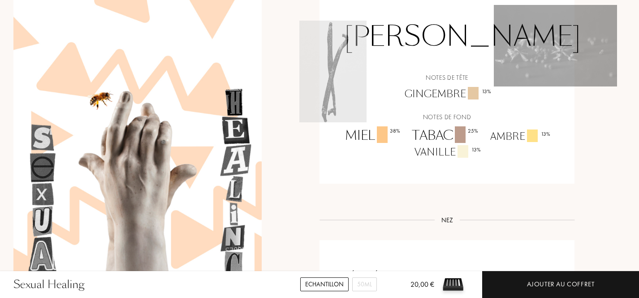
scroll to position [694, 0]
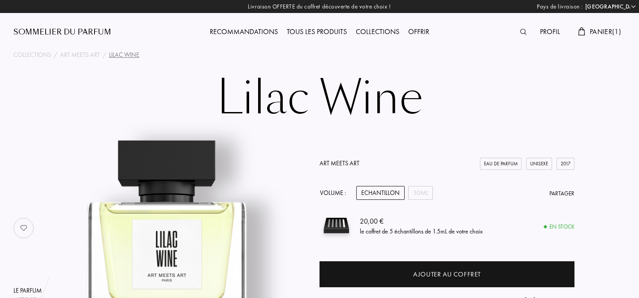
select select "FR"
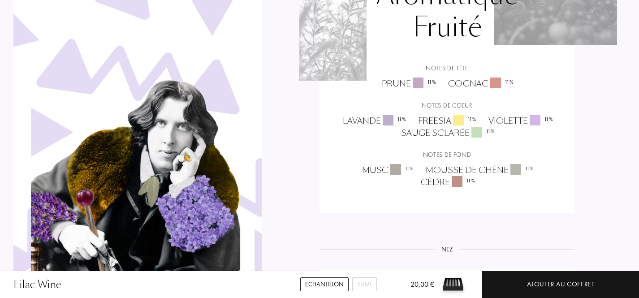
scroll to position [758, 0]
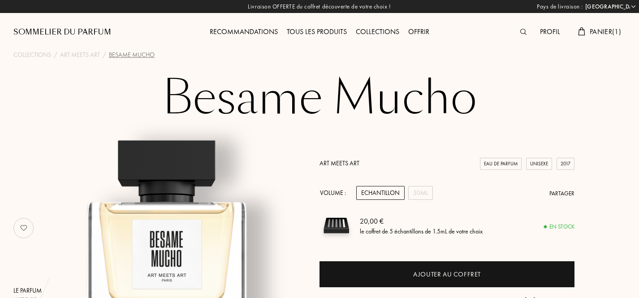
select select "FR"
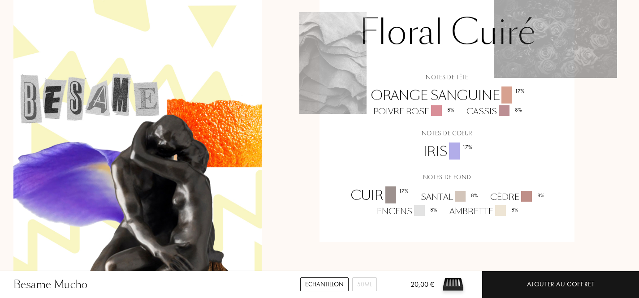
scroll to position [713, 0]
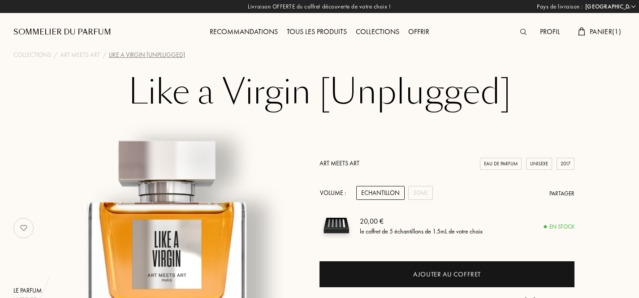
select select "FR"
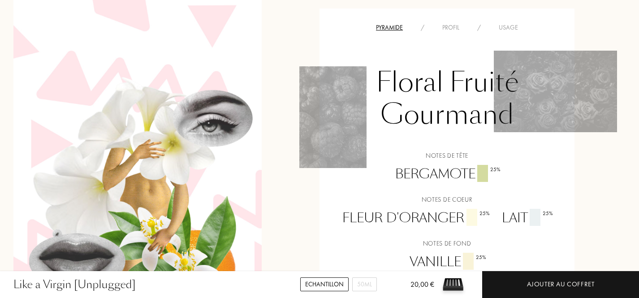
scroll to position [827, 0]
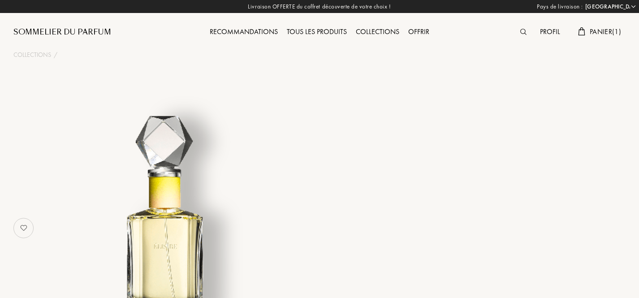
select select "FR"
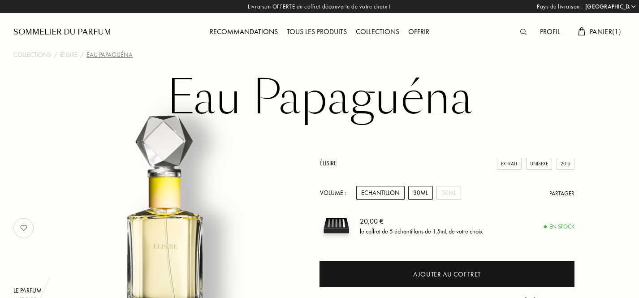
click at [425, 198] on div "30mL" at bounding box center [420, 193] width 25 height 14
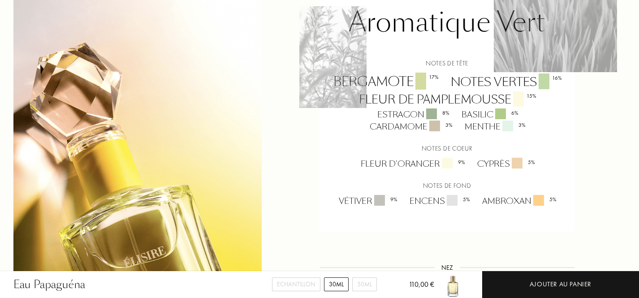
scroll to position [643, 0]
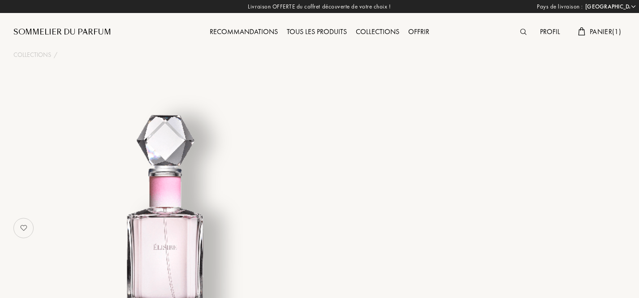
select select "FR"
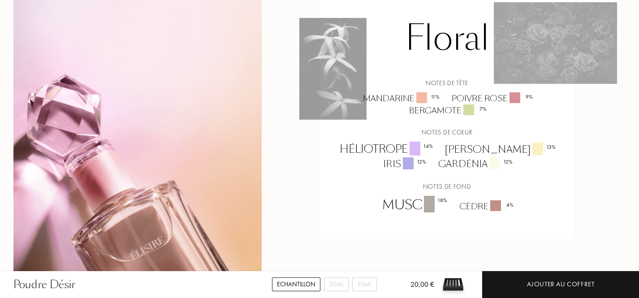
scroll to position [633, 0]
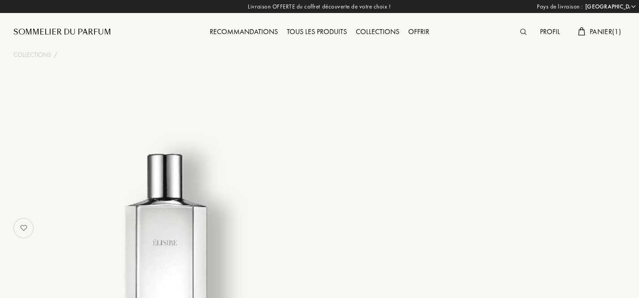
select select "FR"
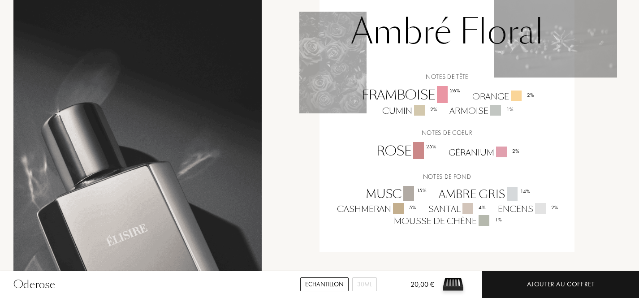
scroll to position [648, 0]
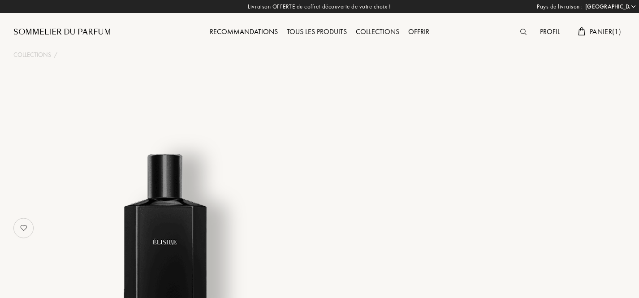
select select "FR"
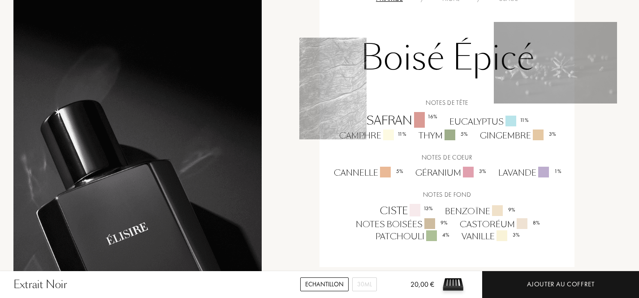
scroll to position [612, 0]
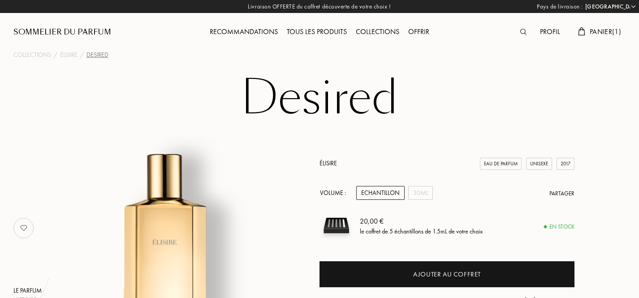
select select "FR"
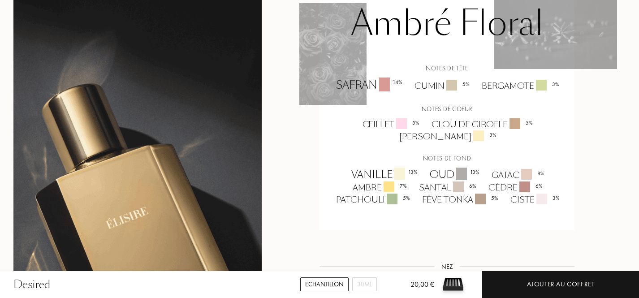
scroll to position [658, 0]
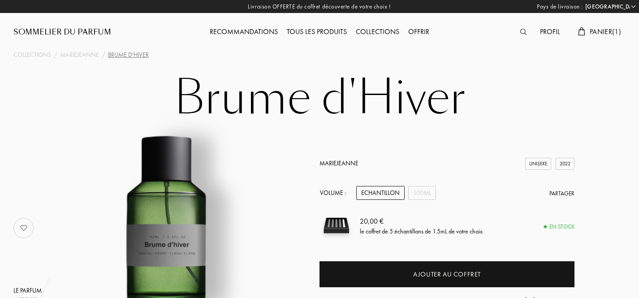
select select "FR"
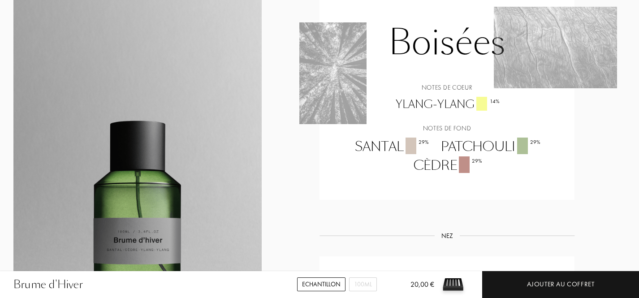
scroll to position [594, 0]
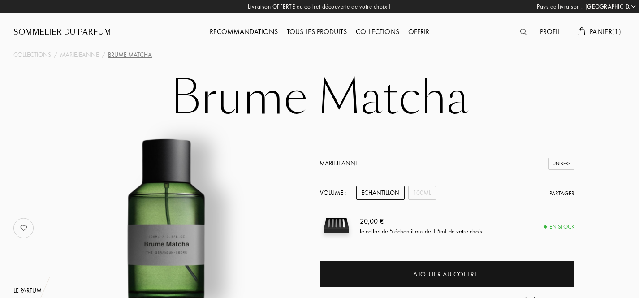
select select "FR"
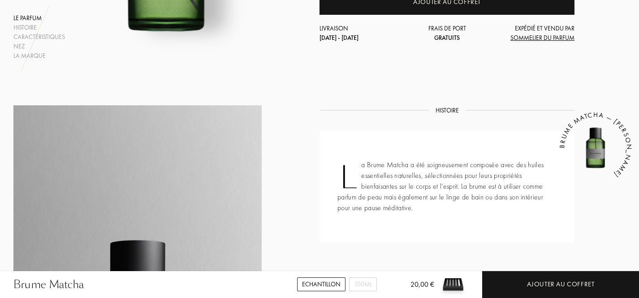
scroll to position [272, 0]
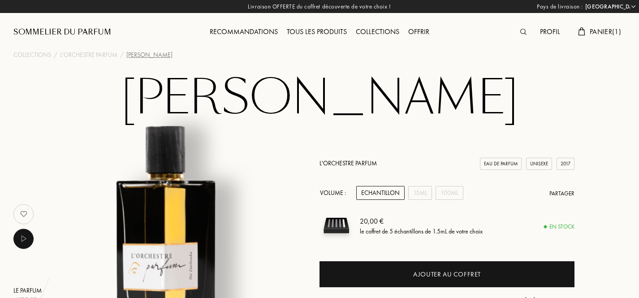
select select "FR"
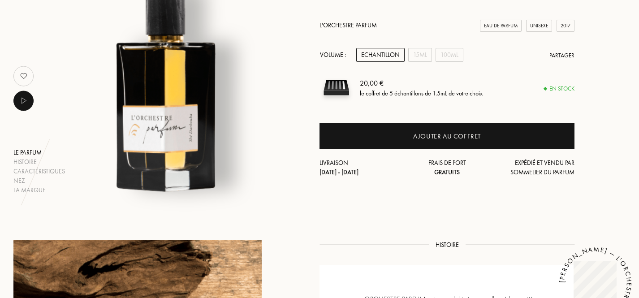
scroll to position [136, 0]
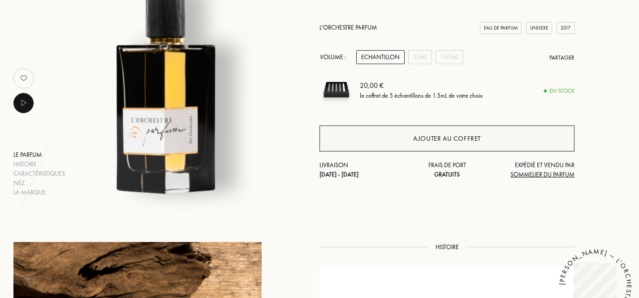
click at [431, 143] on div "Ajouter au coffret" at bounding box center [447, 139] width 255 height 26
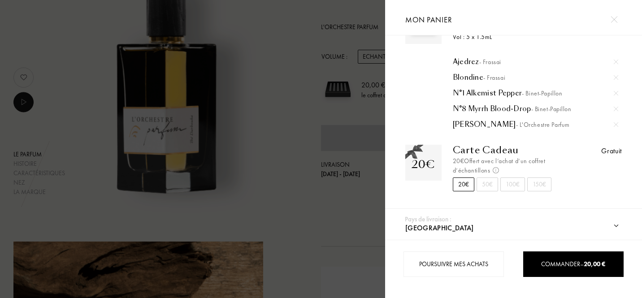
scroll to position [43, 0]
click at [325, 192] on div at bounding box center [192, 149] width 385 height 298
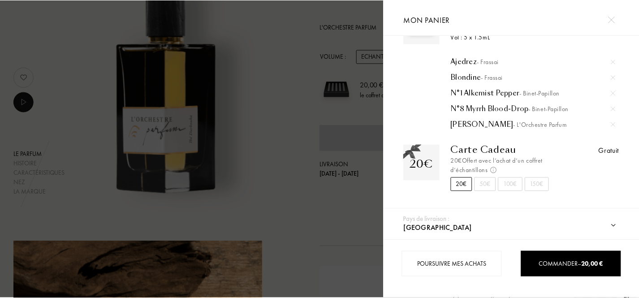
scroll to position [136, 0]
